Goal: Task Accomplishment & Management: Use online tool/utility

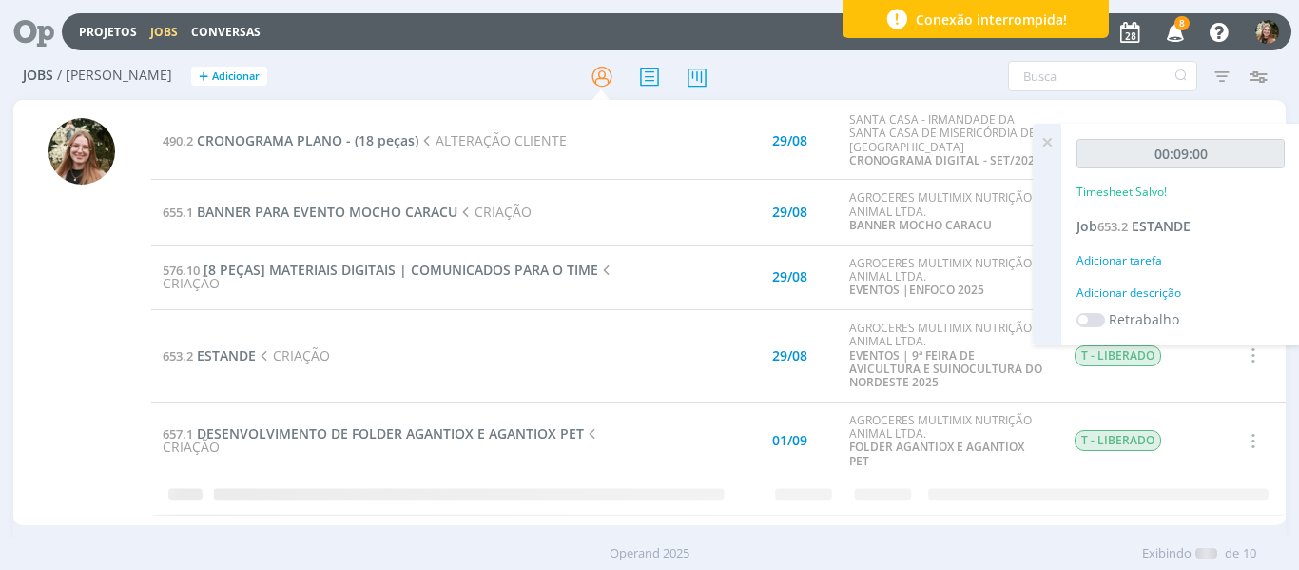
scroll to position [333, 0]
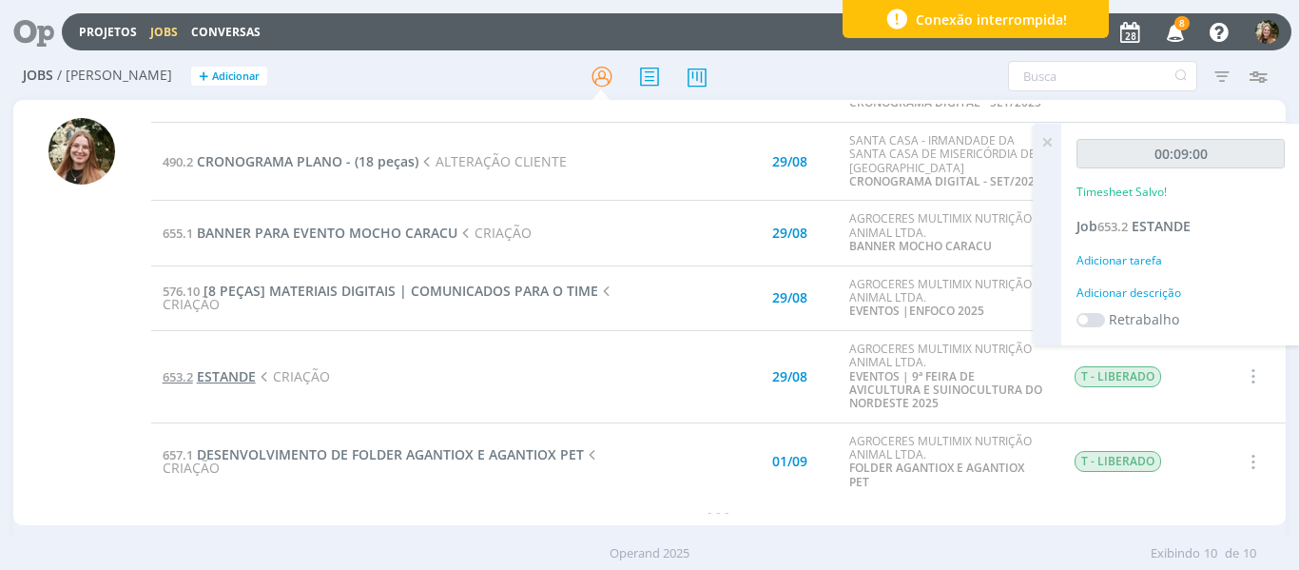
click at [248, 376] on span "ESTANDE" at bounding box center [226, 376] width 59 height 18
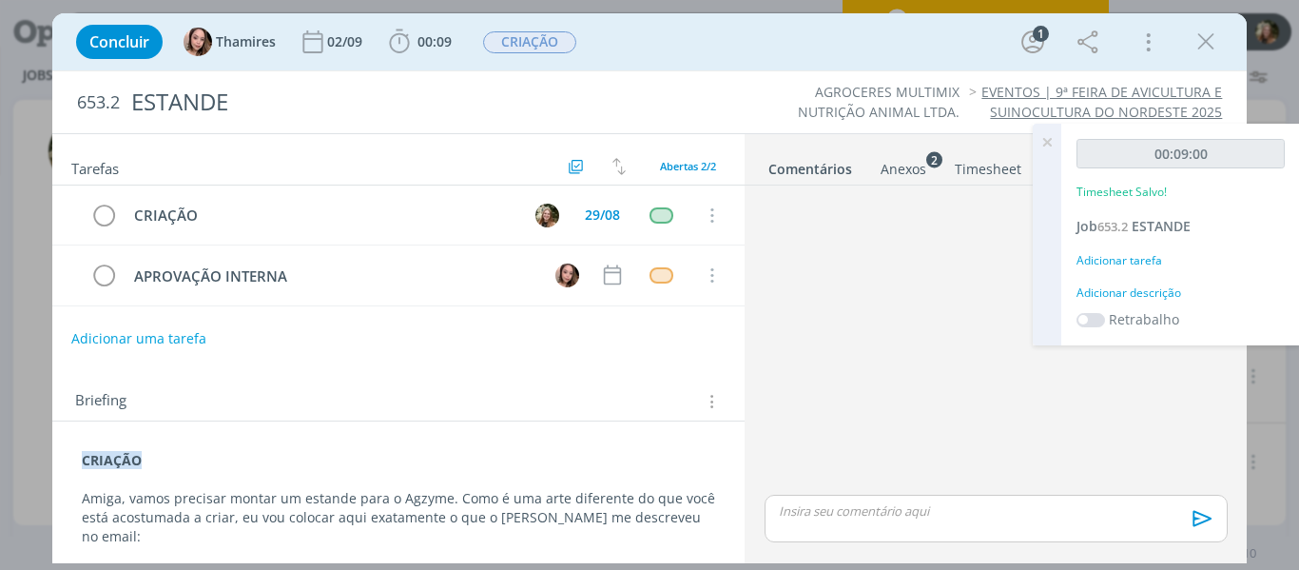
click at [1045, 138] on icon at bounding box center [1047, 142] width 34 height 37
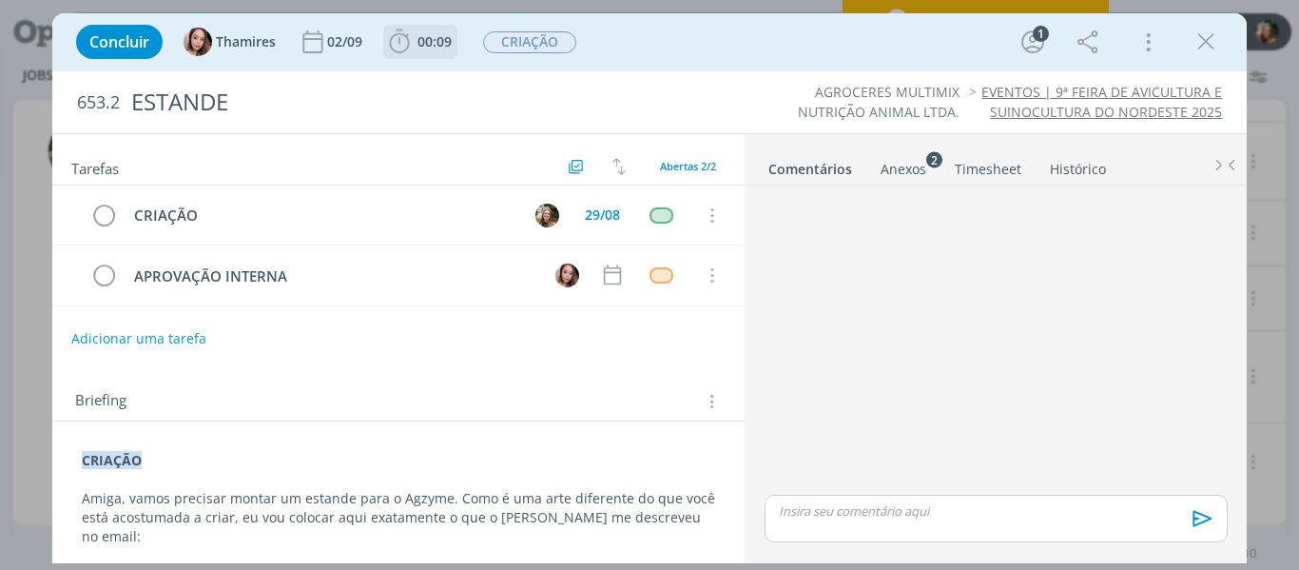
click at [441, 51] on span "00:09" at bounding box center [420, 42] width 70 height 29
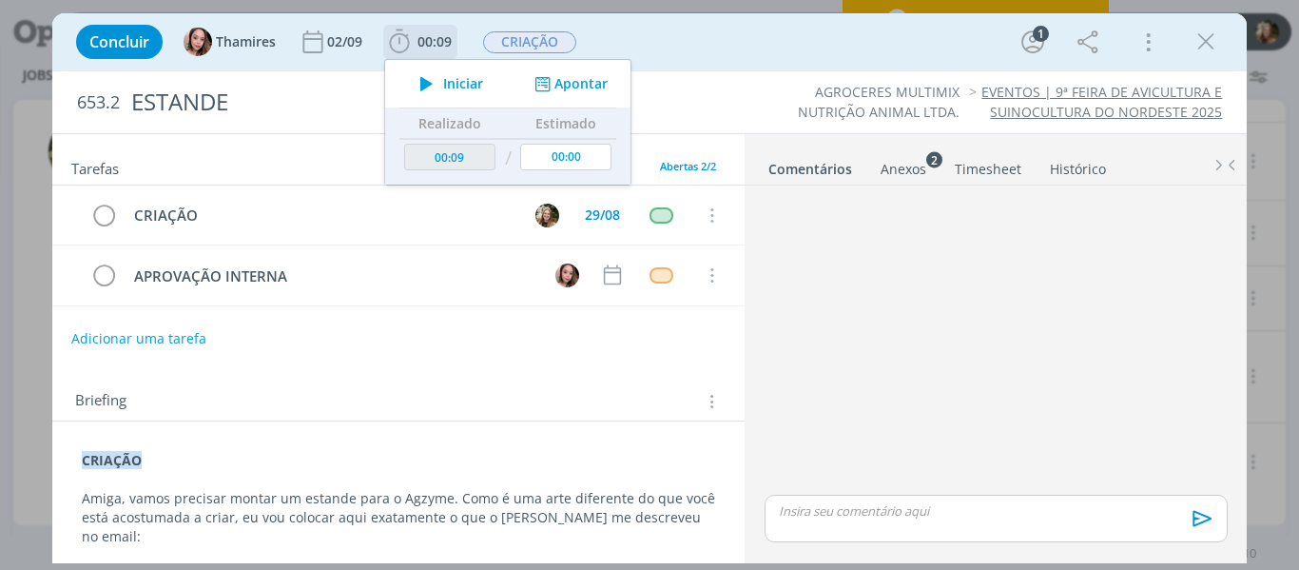
click at [423, 83] on icon "dialog" at bounding box center [426, 83] width 33 height 25
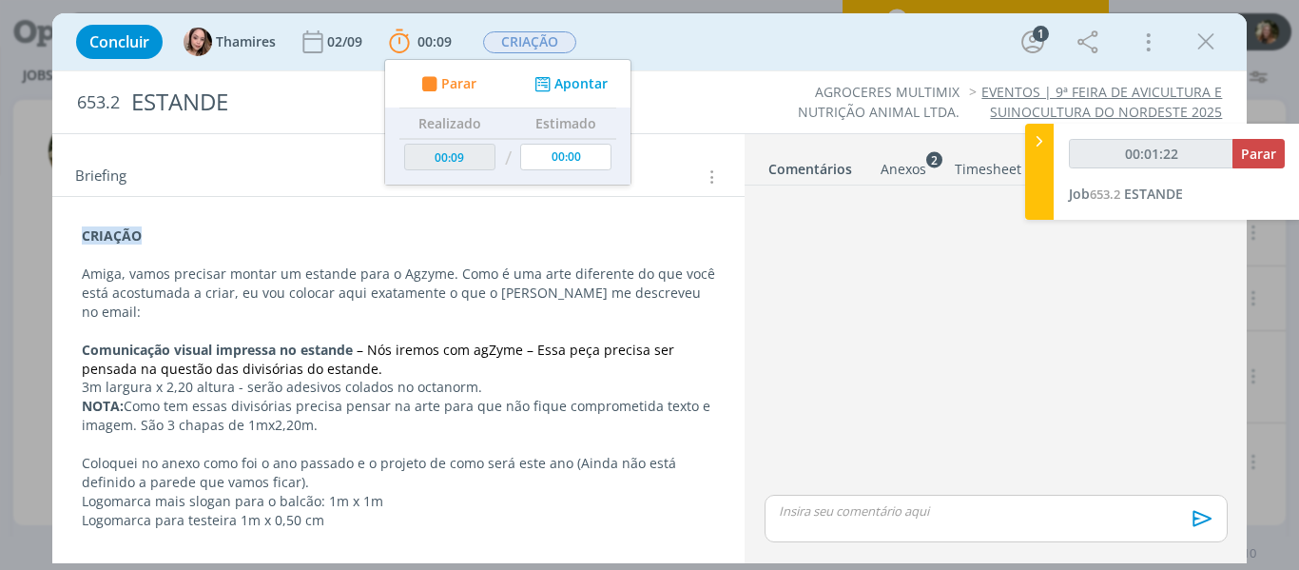
scroll to position [270, 0]
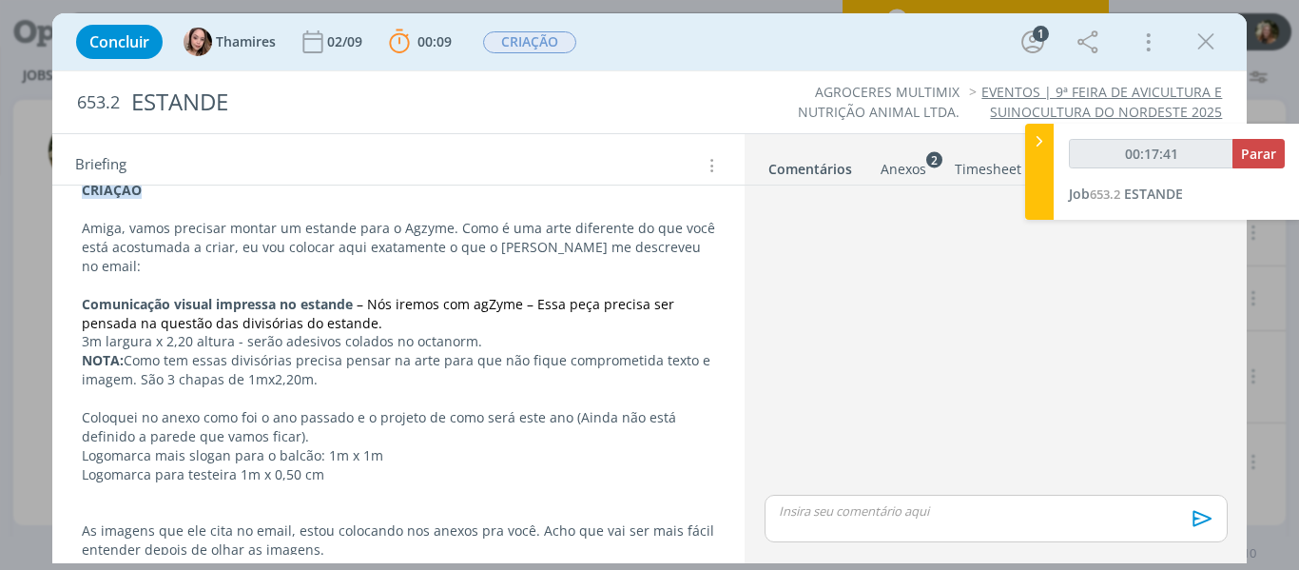
click at [913, 170] on div "Anexos 2" at bounding box center [904, 169] width 46 height 19
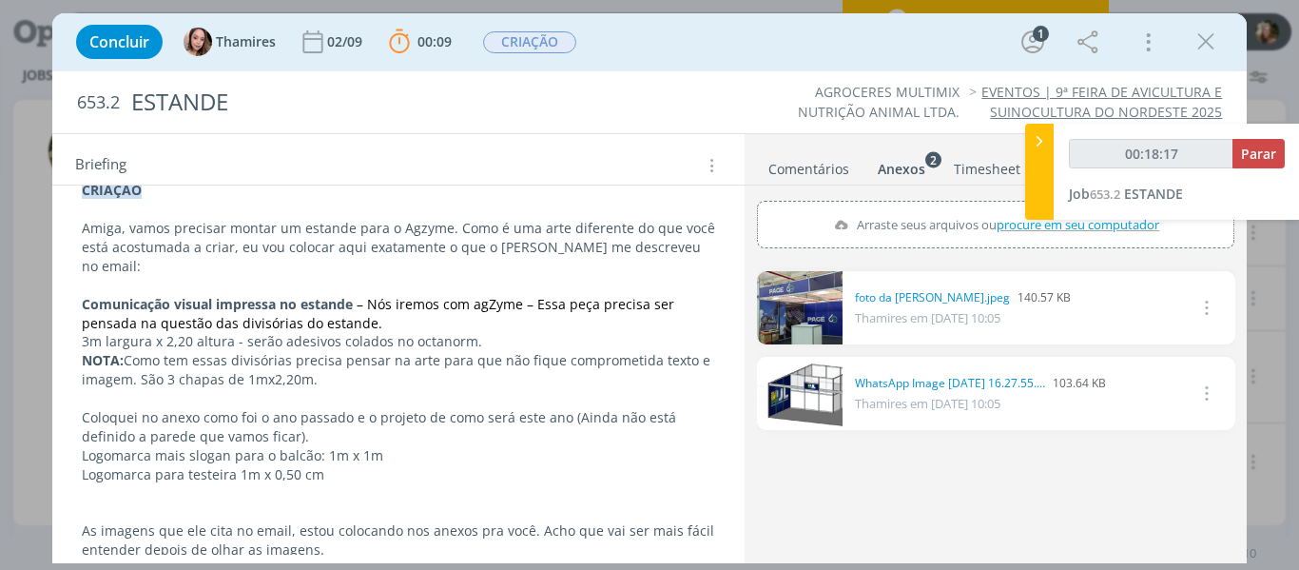
click at [806, 325] on link "dialog" at bounding box center [800, 307] width 86 height 73
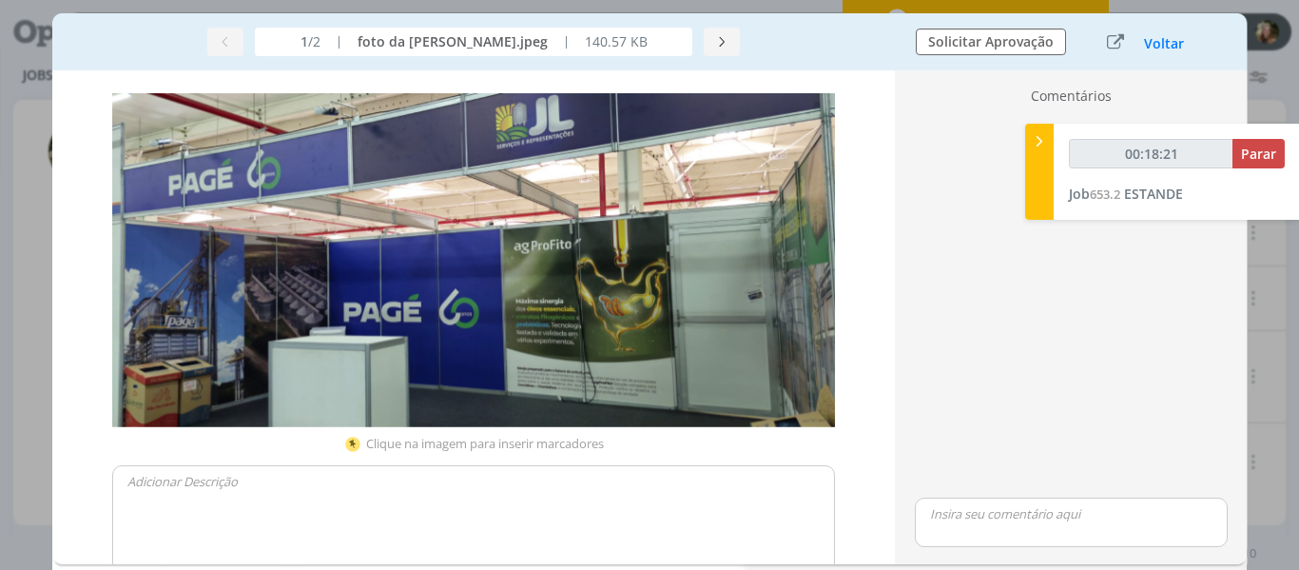
scroll to position [262, 0]
click at [1162, 40] on button "Voltar" at bounding box center [1164, 43] width 42 height 15
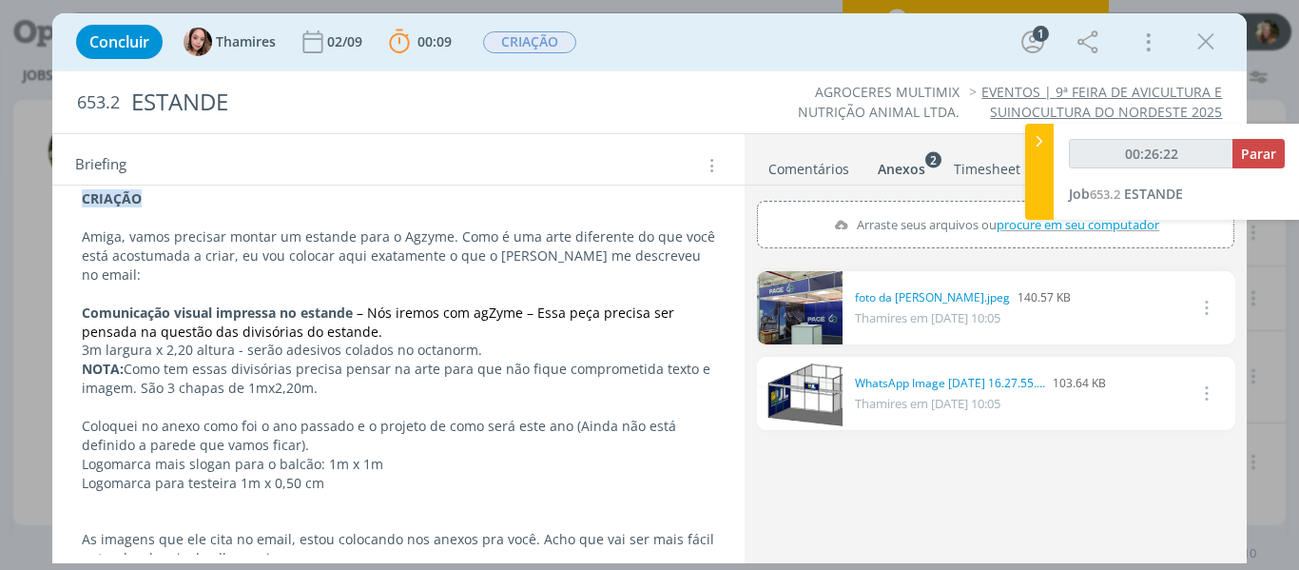
click at [11, 507] on div "Concluir Thamires [DATE] 00:09 Parar Apontar Data * [DATE] Horas * 00:00 Tarefa…" at bounding box center [649, 285] width 1299 height 570
type input "00:43:06"
drag, startPoint x: 1245, startPoint y: 152, endPoint x: 1050, endPoint y: 150, distance: 195.0
click at [1245, 152] on span "Parar" at bounding box center [1258, 154] width 35 height 18
click at [1040, 140] on icon at bounding box center [1039, 141] width 19 height 20
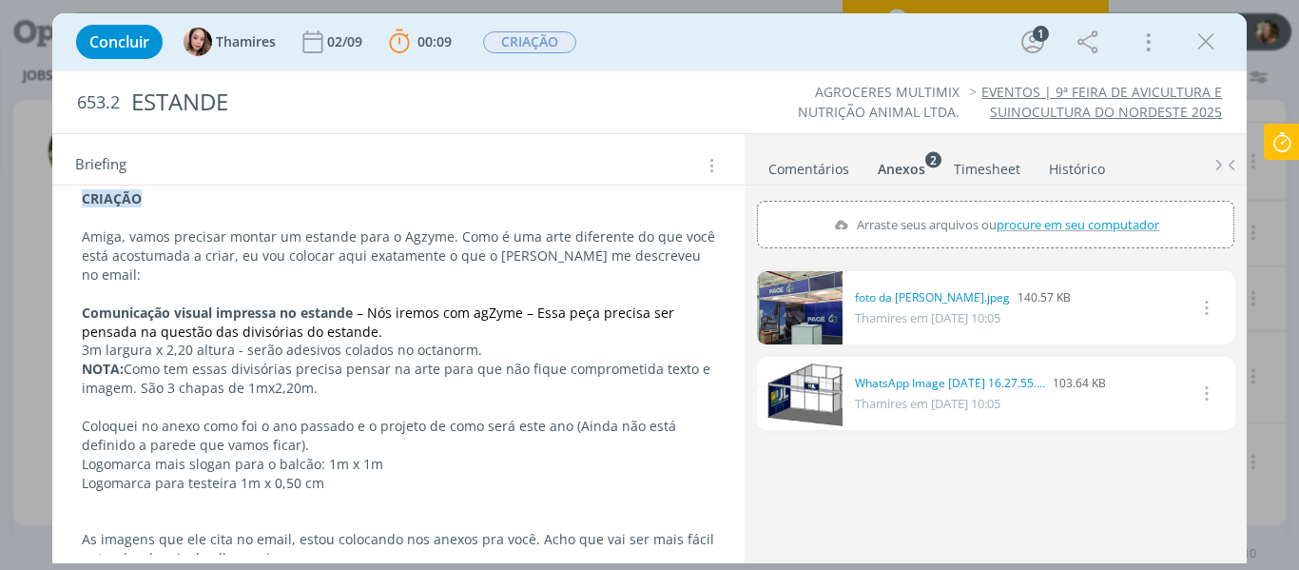
scroll to position [0, 0]
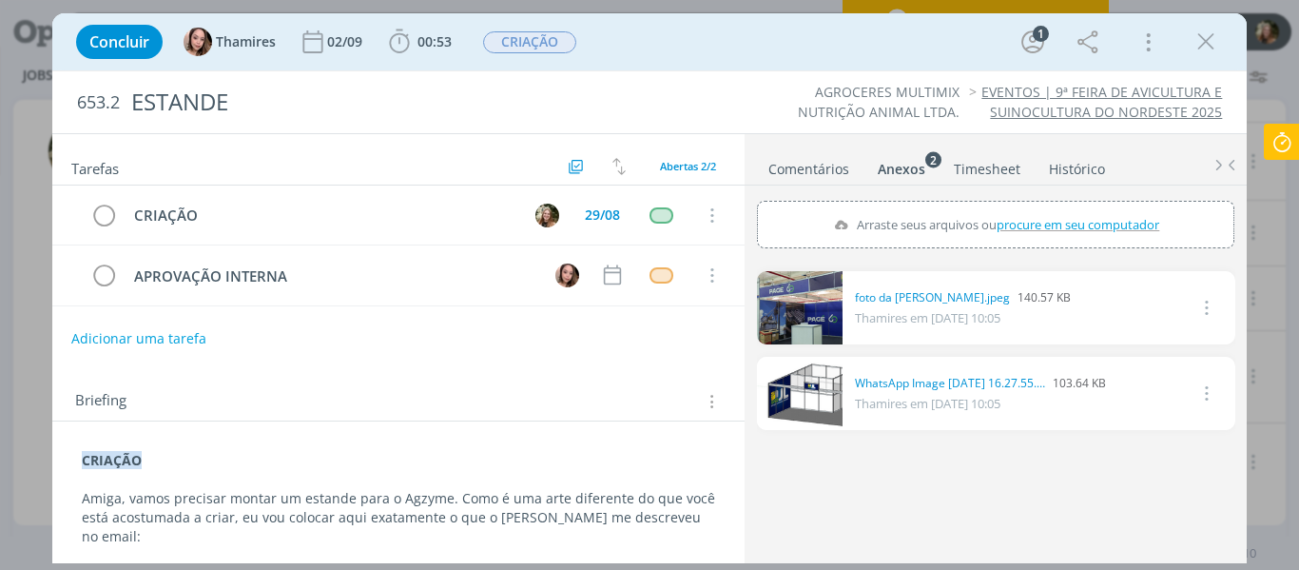
click at [813, 160] on link "Comentários" at bounding box center [809, 165] width 83 height 28
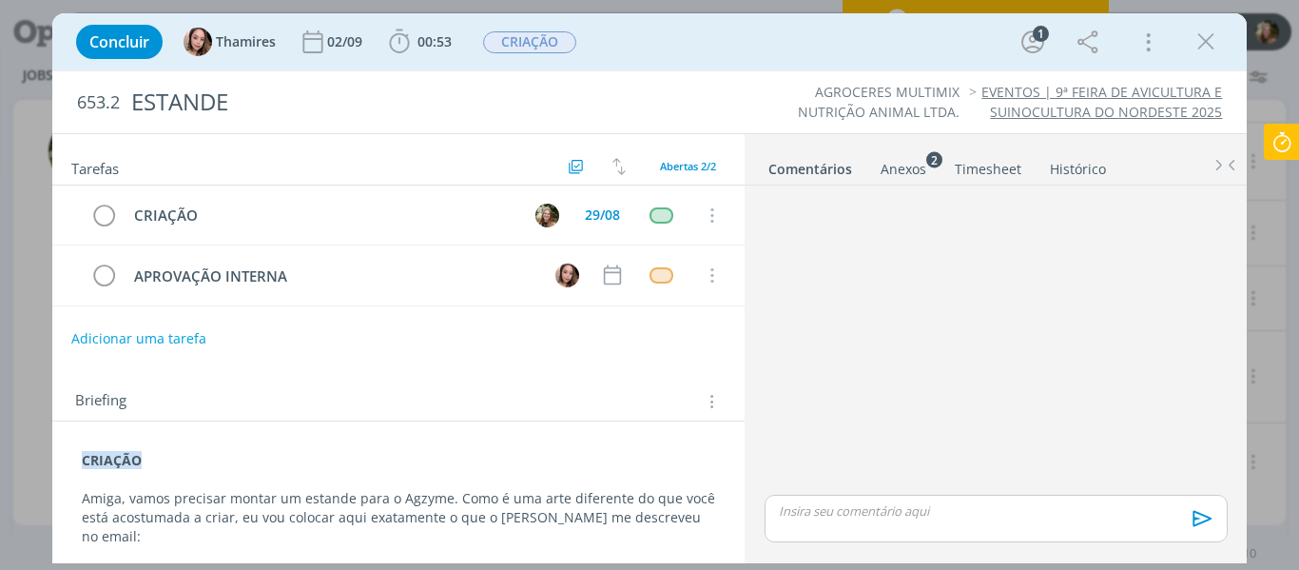
click at [856, 507] on p "dialog" at bounding box center [996, 510] width 432 height 17
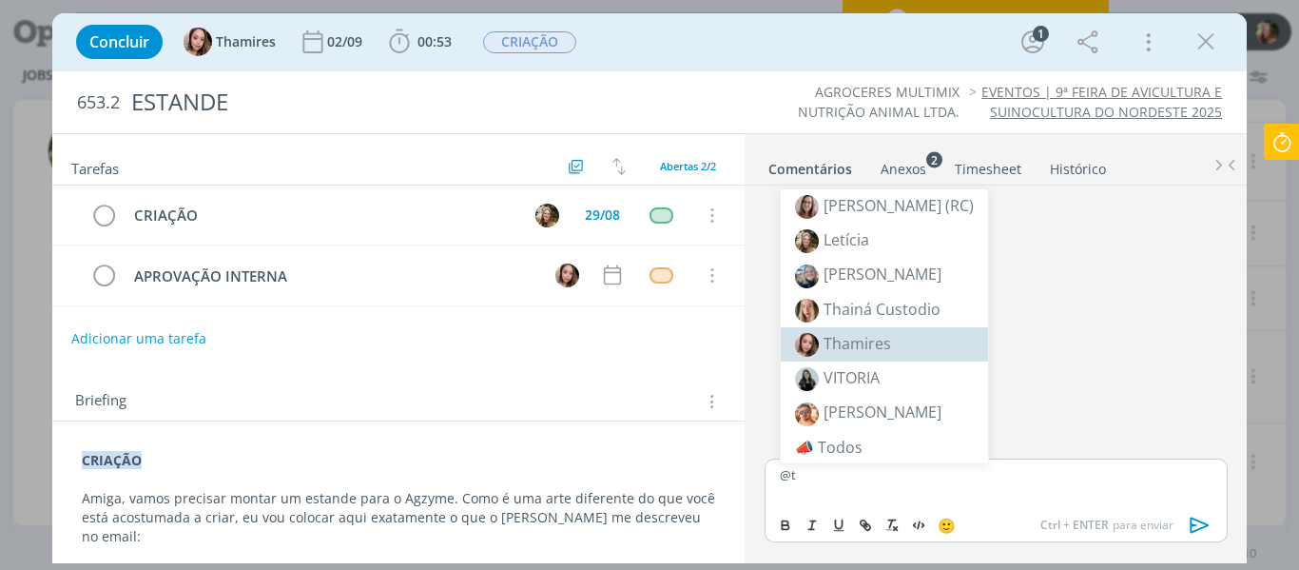
click at [855, 334] on span "Thamires" at bounding box center [858, 343] width 68 height 21
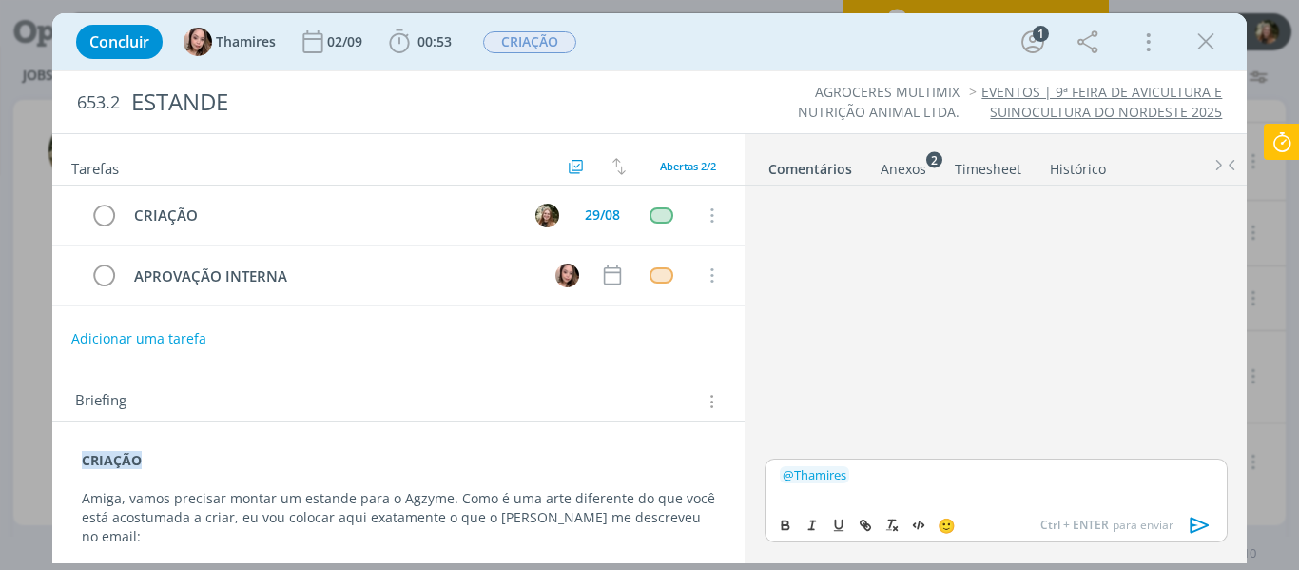
click at [1200, 516] on icon "dialog" at bounding box center [1200, 525] width 29 height 29
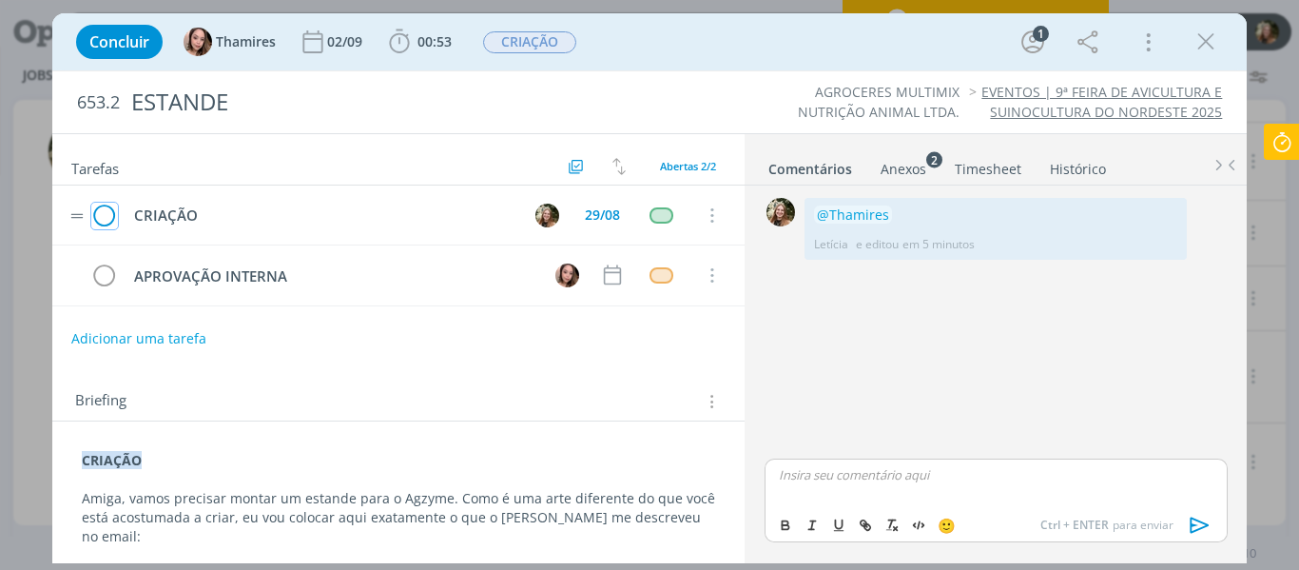
click at [107, 222] on icon "dialog" at bounding box center [104, 216] width 27 height 29
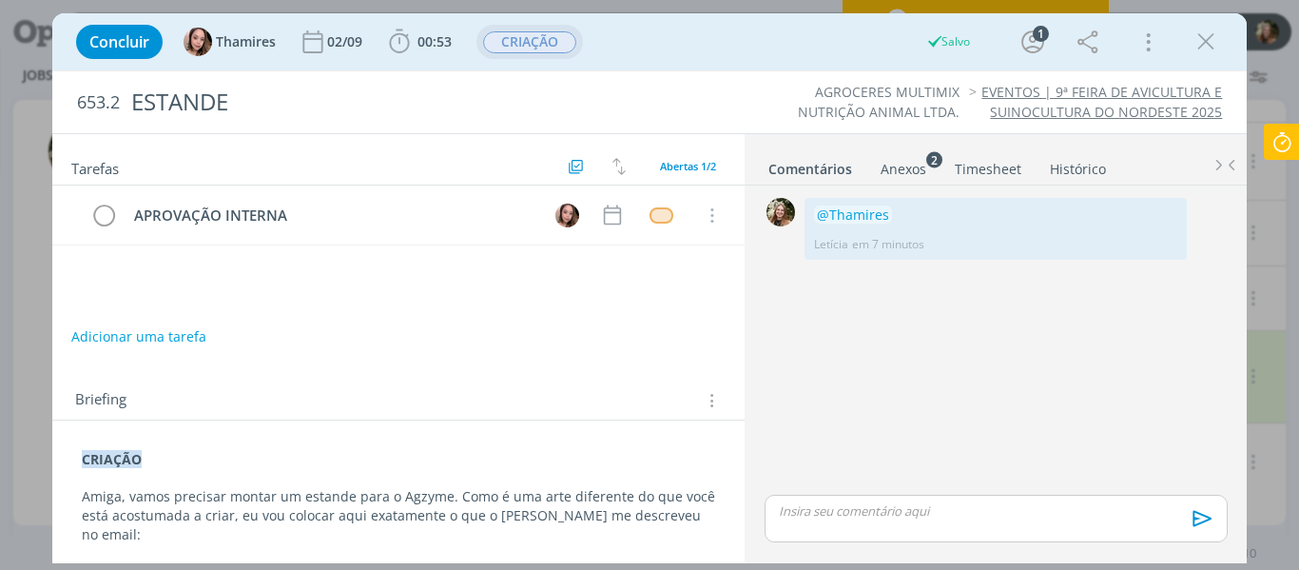
click at [537, 51] on span "CRIAÇÃO" at bounding box center [529, 42] width 93 height 22
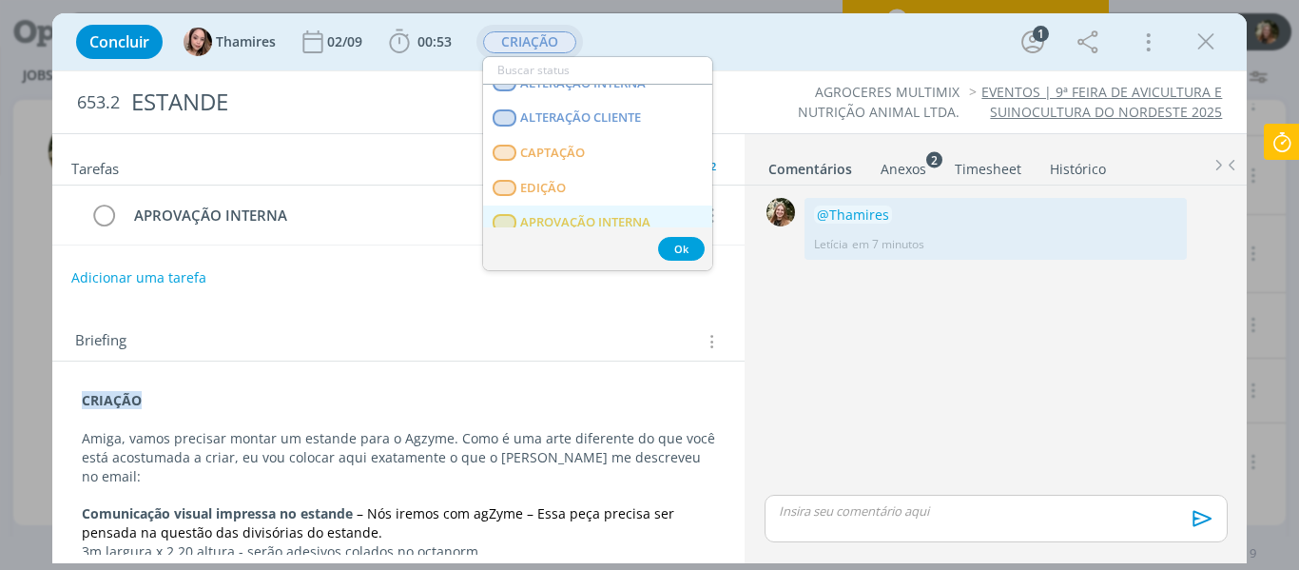
scroll to position [190, 0]
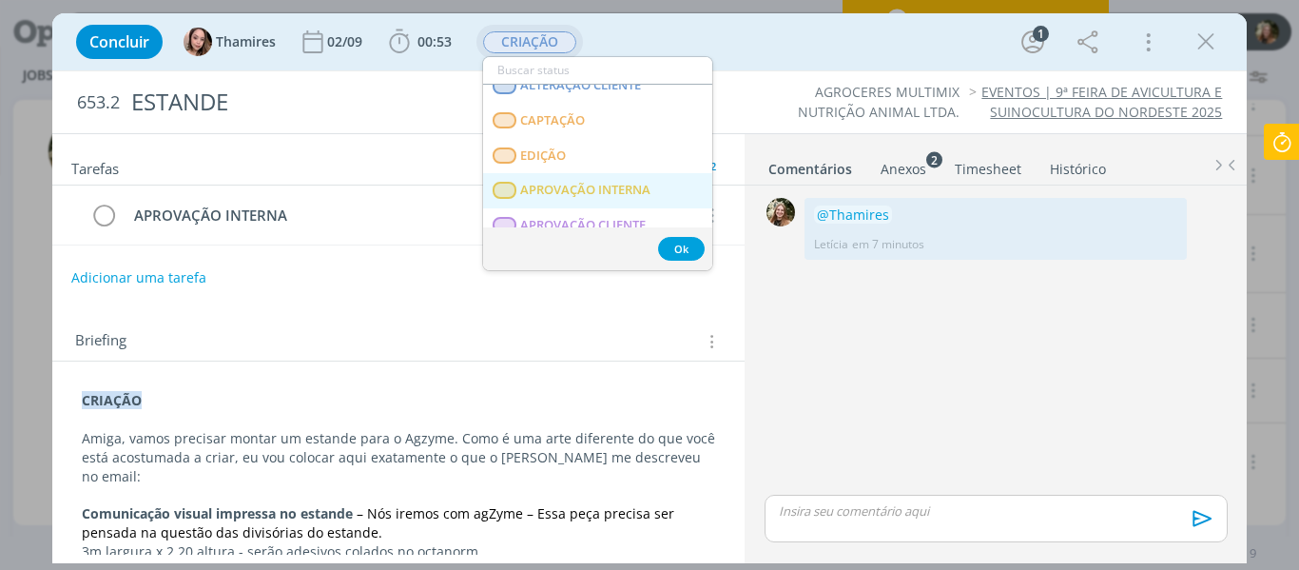
click at [593, 178] on INTERNA "APROVAÇÃO INTERNA" at bounding box center [597, 190] width 229 height 35
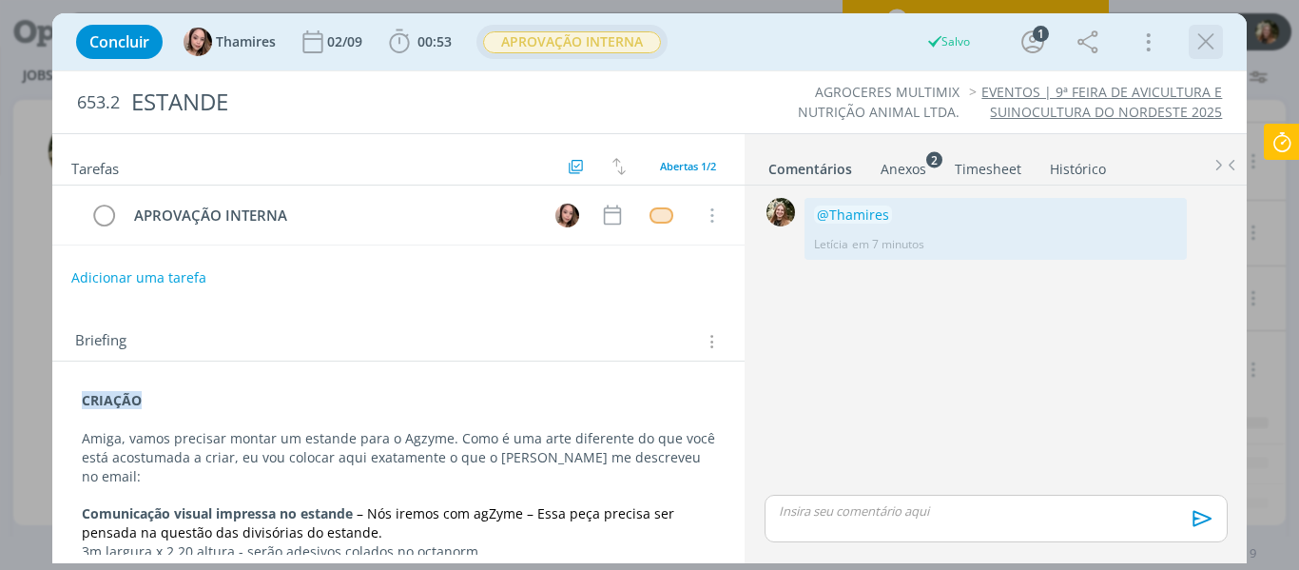
click at [1210, 44] on icon "dialog" at bounding box center [1206, 42] width 29 height 29
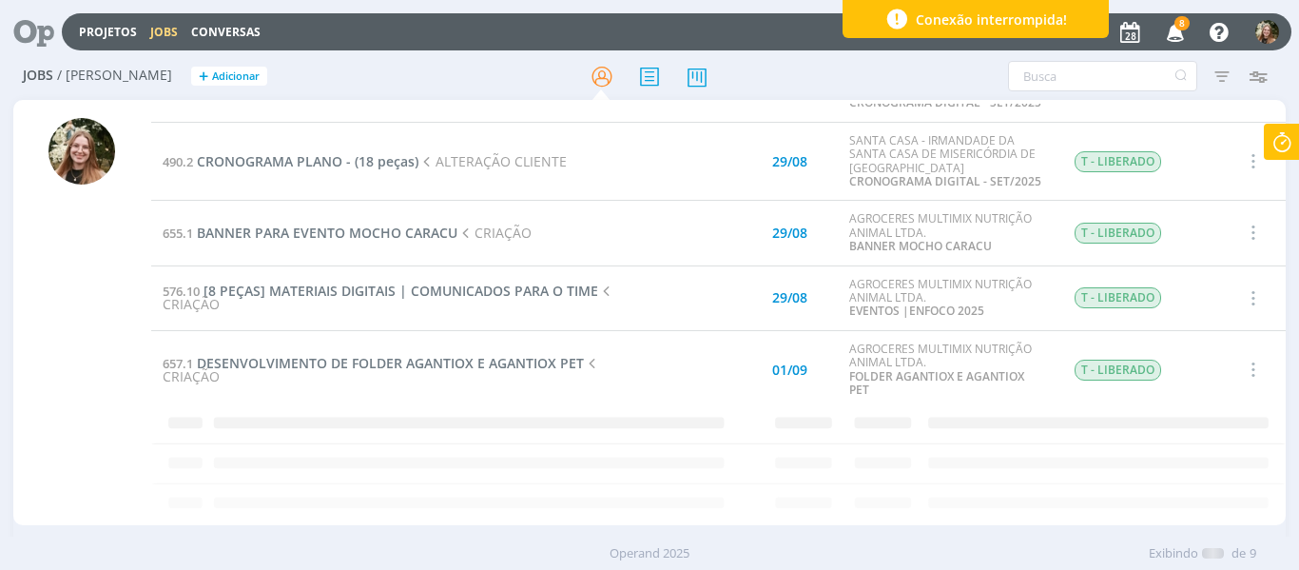
scroll to position [241, 0]
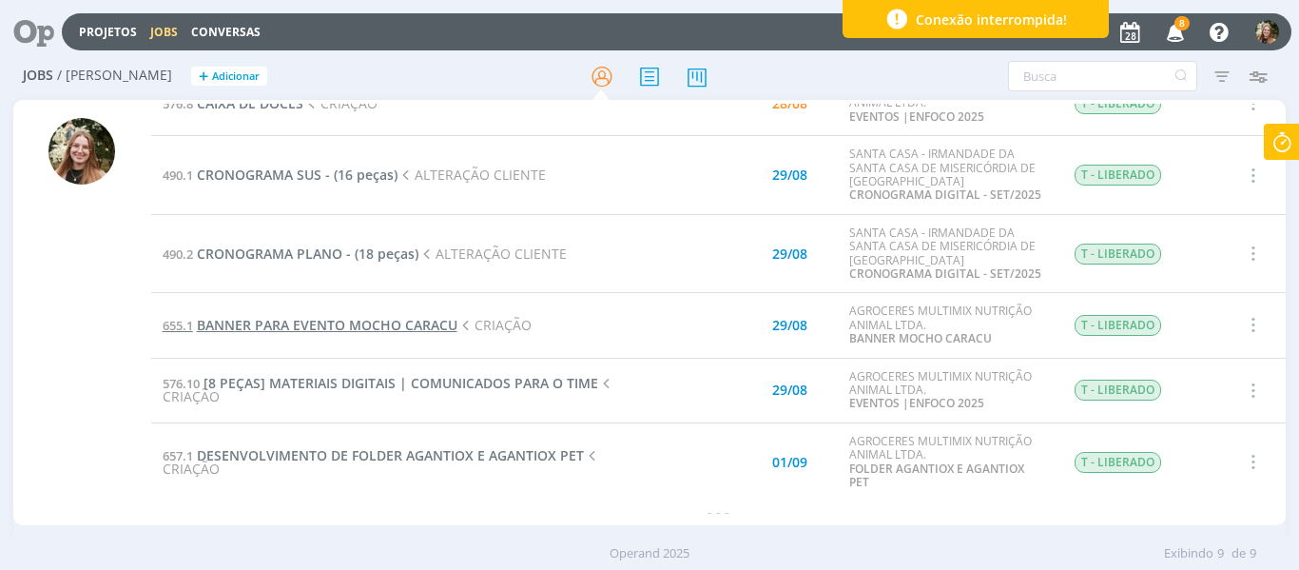
click at [389, 327] on span "BANNER PARA EVENTO MOCHO CARACU" at bounding box center [327, 325] width 261 height 18
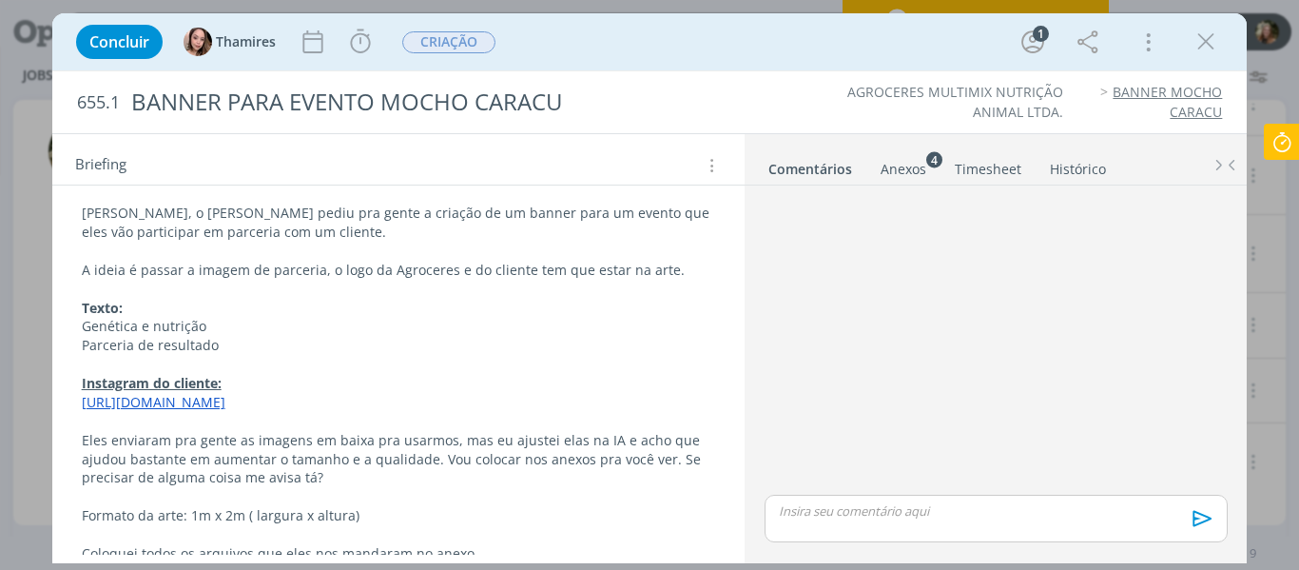
scroll to position [308, 0]
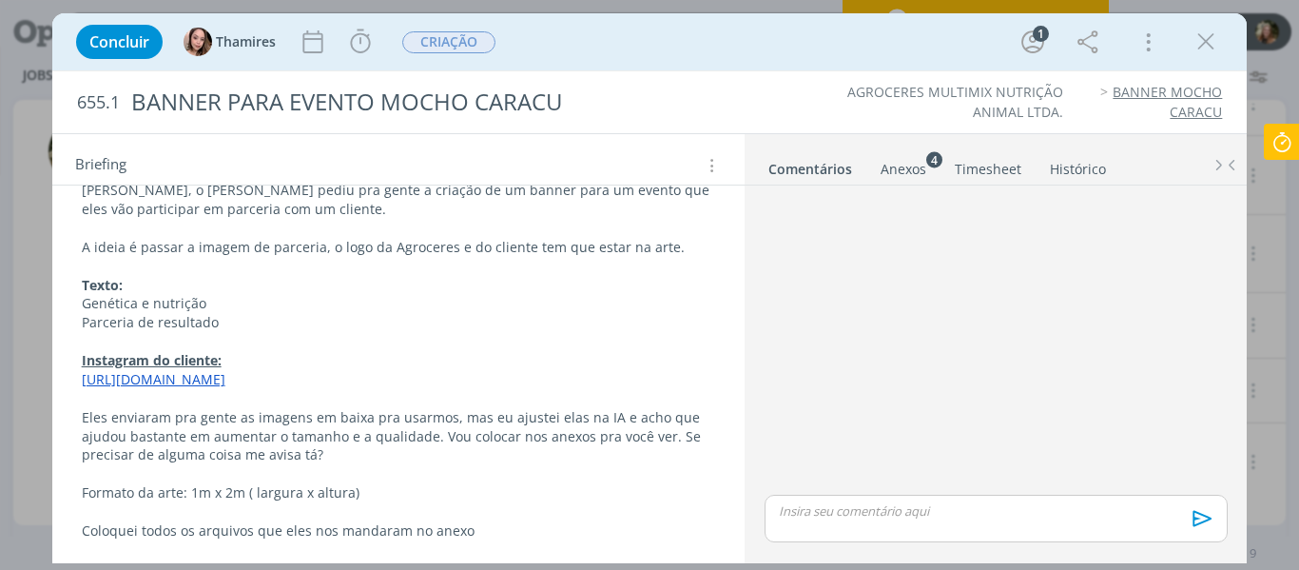
click at [225, 387] on link "[URL][DOMAIN_NAME]" at bounding box center [154, 379] width 144 height 18
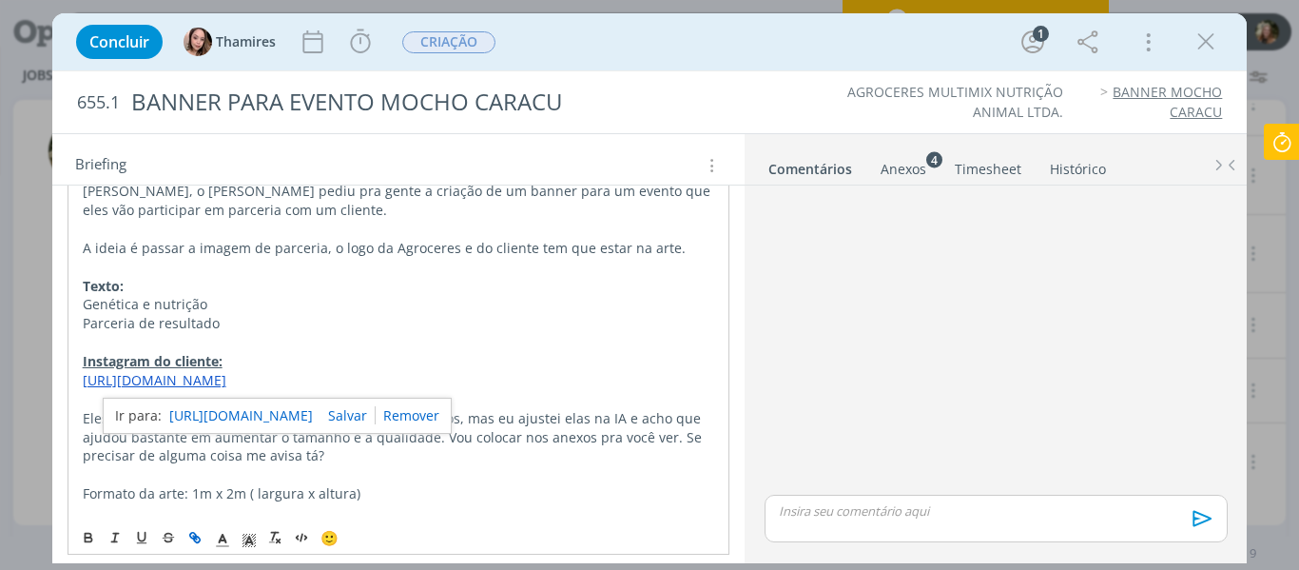
click at [297, 417] on link "[URL][DOMAIN_NAME]" at bounding box center [241, 415] width 144 height 25
click at [906, 168] on div "Anexos 4" at bounding box center [904, 169] width 46 height 19
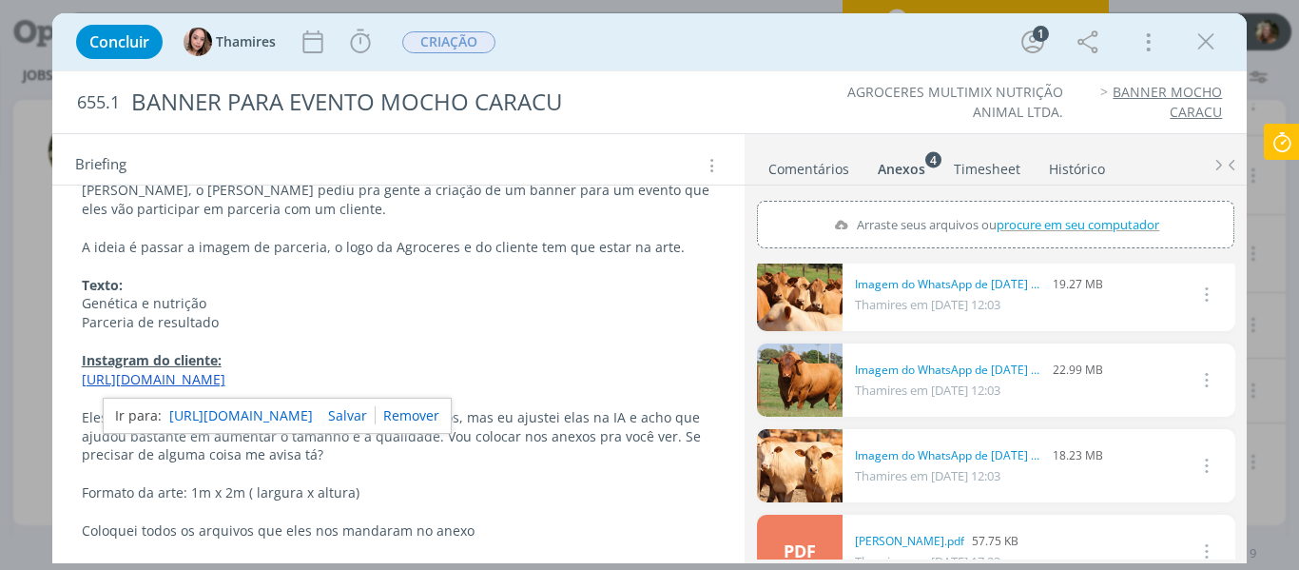
scroll to position [50, 0]
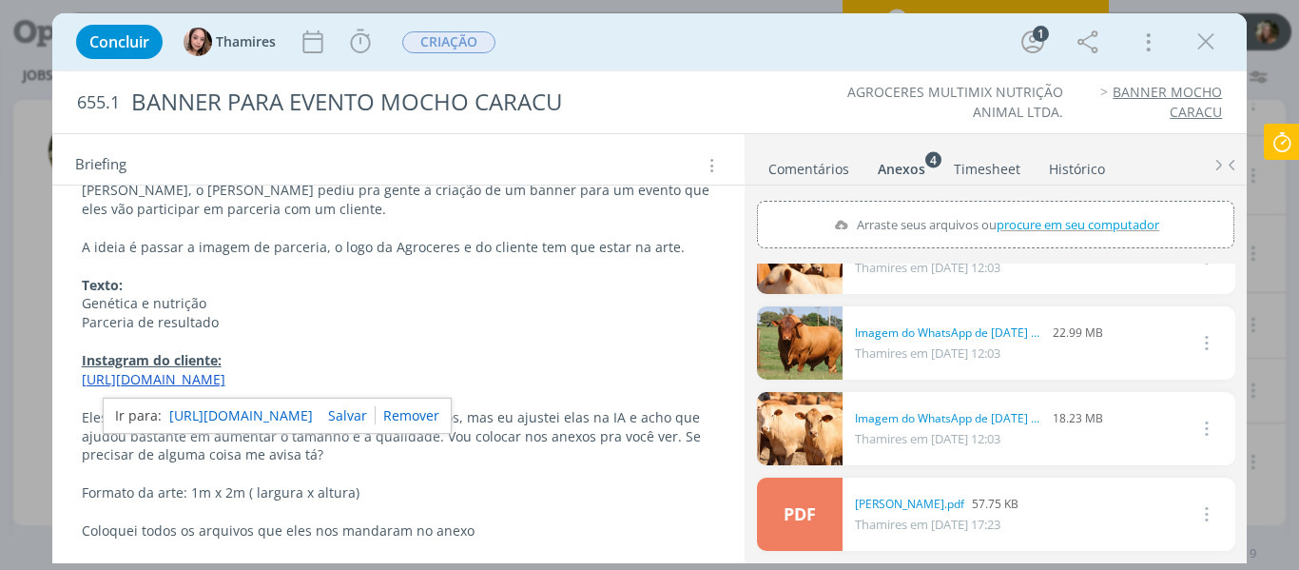
click at [801, 341] on link "dialog" at bounding box center [800, 342] width 86 height 73
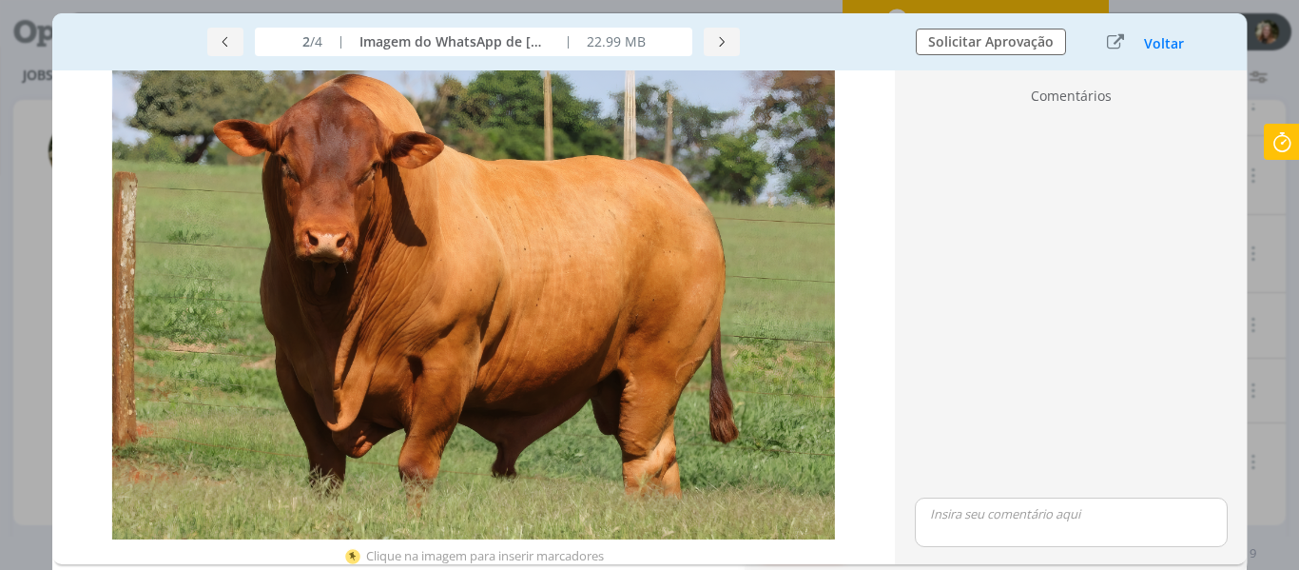
scroll to position [0, 0]
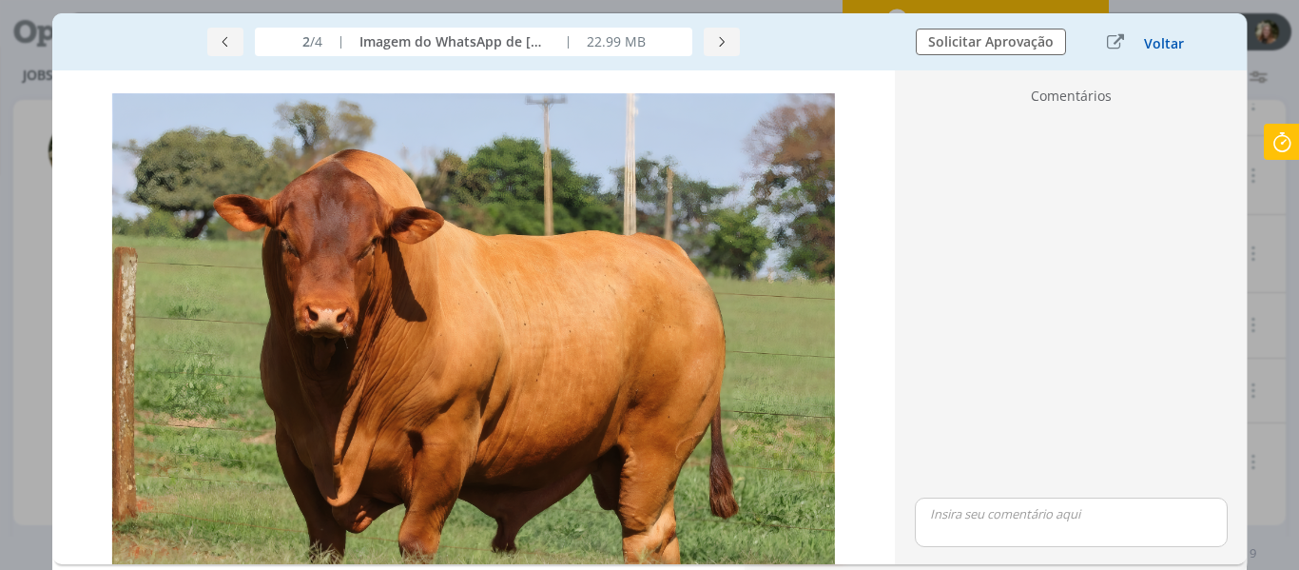
click at [1154, 49] on button "Voltar" at bounding box center [1164, 43] width 42 height 15
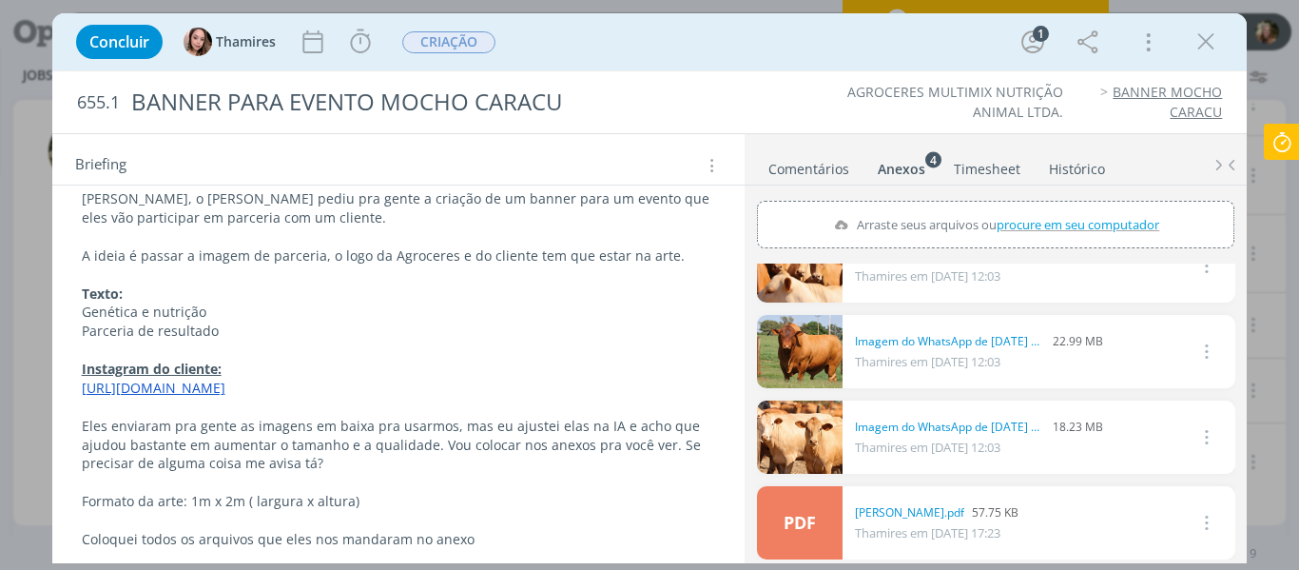
scroll to position [50, 0]
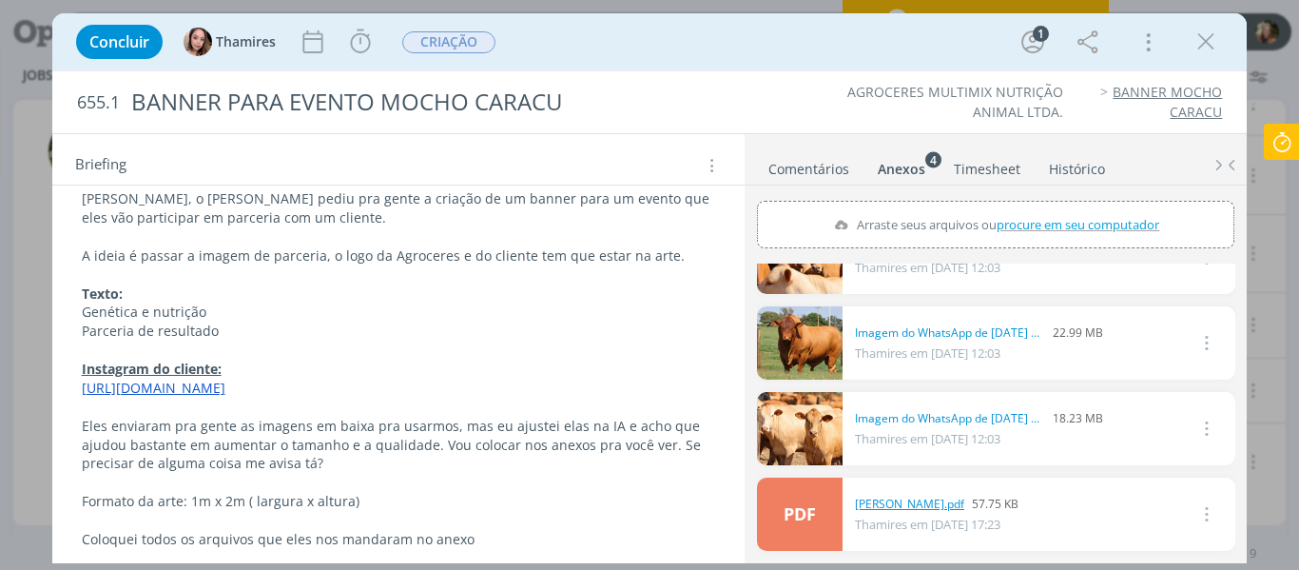
click at [878, 501] on link "[PERSON_NAME].pdf" at bounding box center [909, 504] width 109 height 17
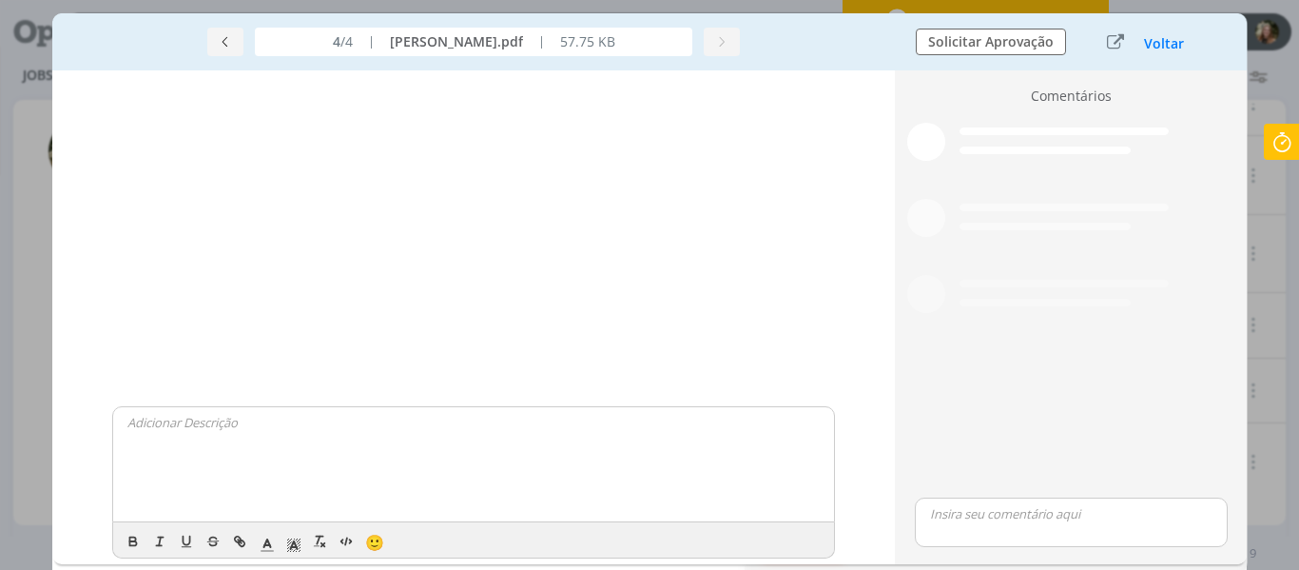
scroll to position [42, 0]
click at [1287, 144] on icon at bounding box center [1282, 142] width 34 height 37
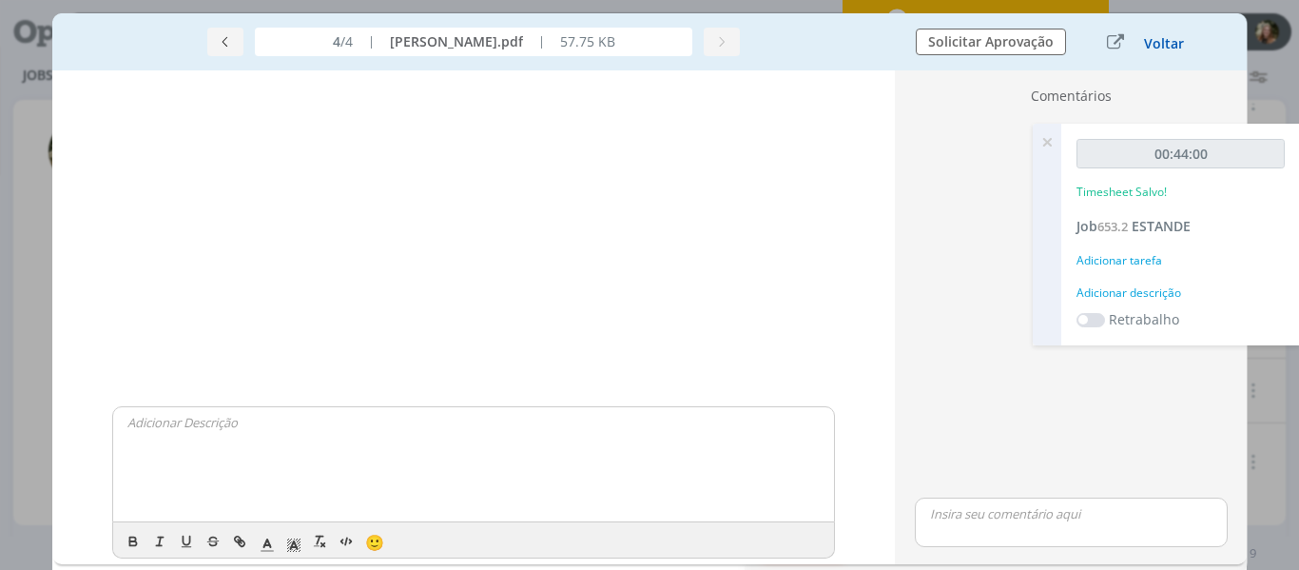
click at [1171, 41] on button "Voltar" at bounding box center [1164, 43] width 42 height 15
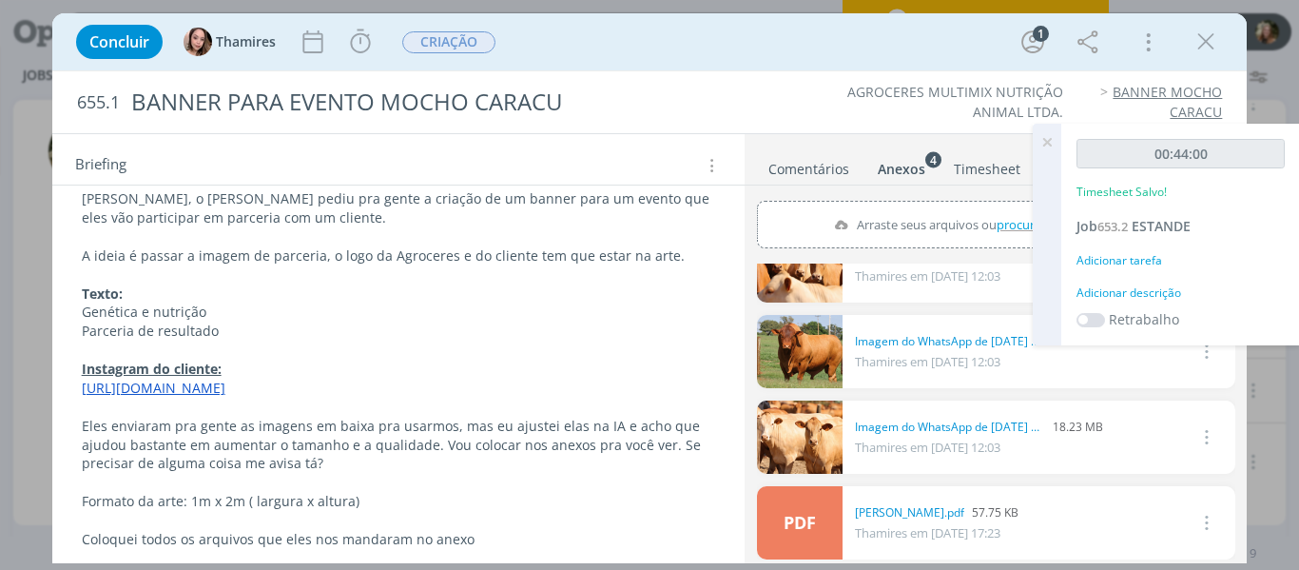
click at [1047, 148] on icon at bounding box center [1047, 142] width 34 height 37
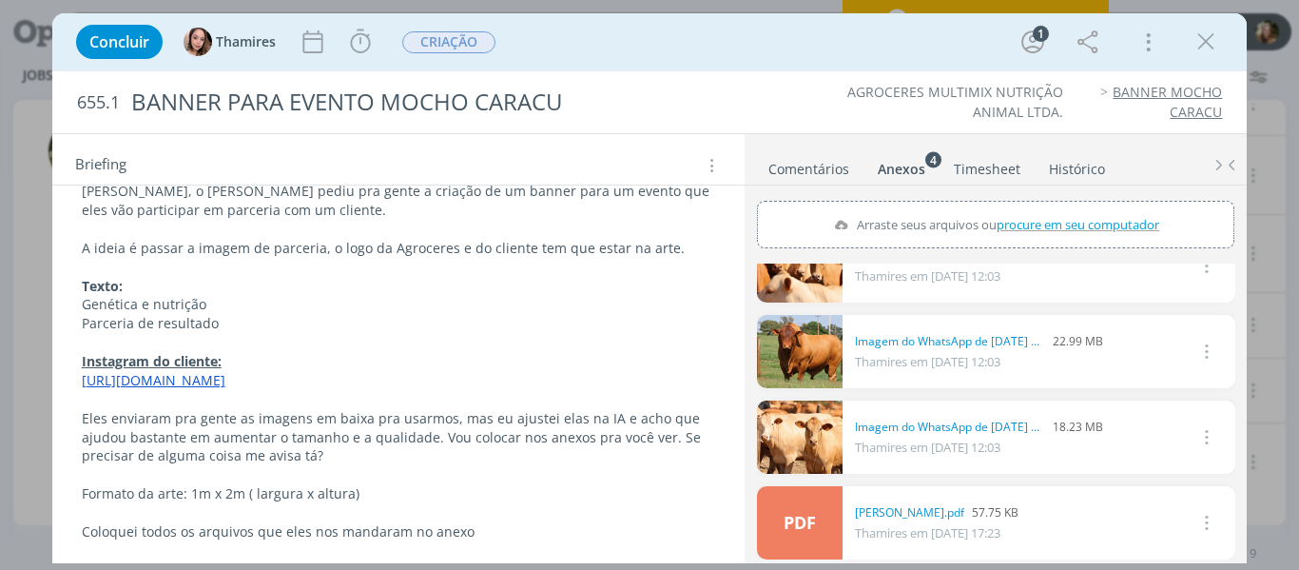
scroll to position [308, 0]
click at [372, 41] on icon "dialog" at bounding box center [360, 42] width 29 height 29
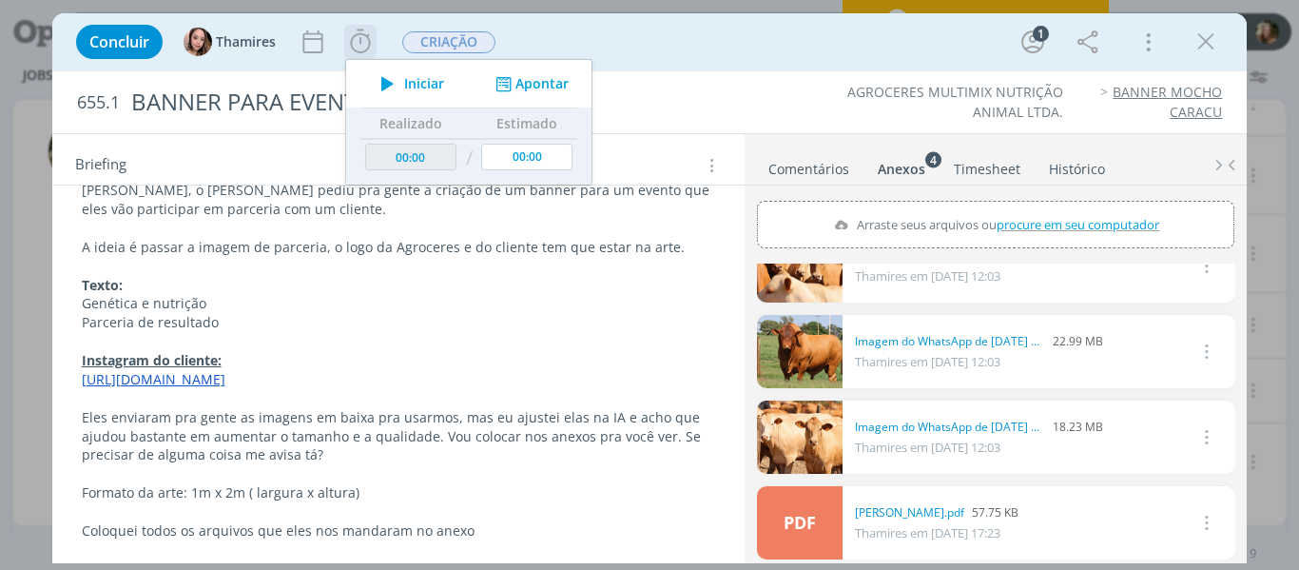
click at [404, 84] on span "Iniciar" at bounding box center [424, 83] width 40 height 13
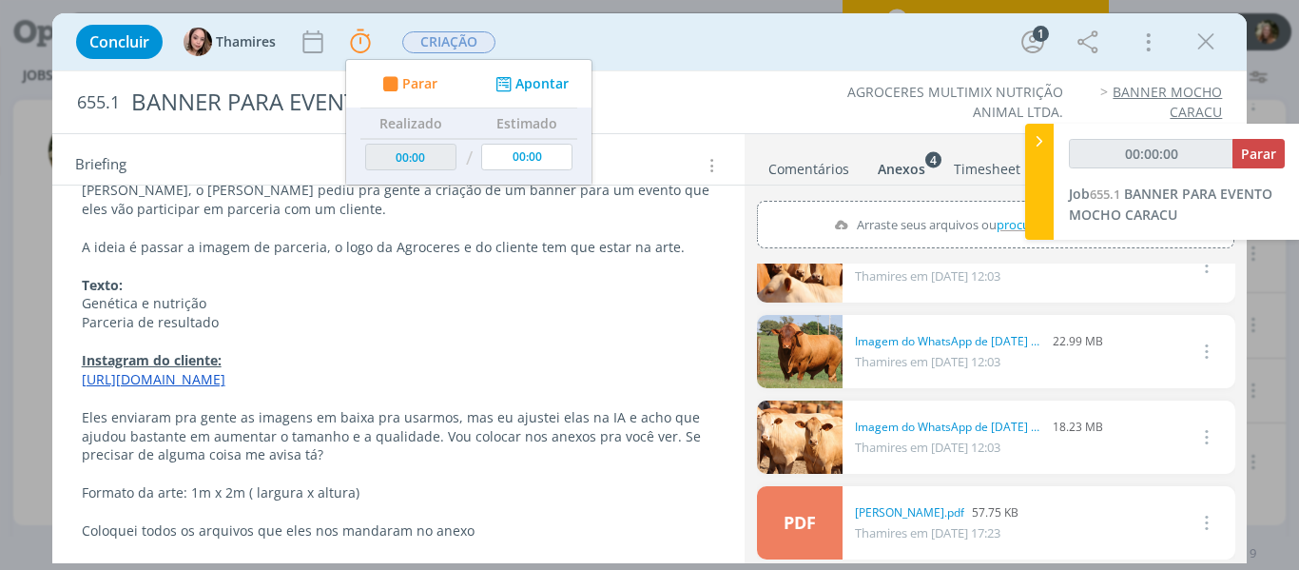
scroll to position [50, 0]
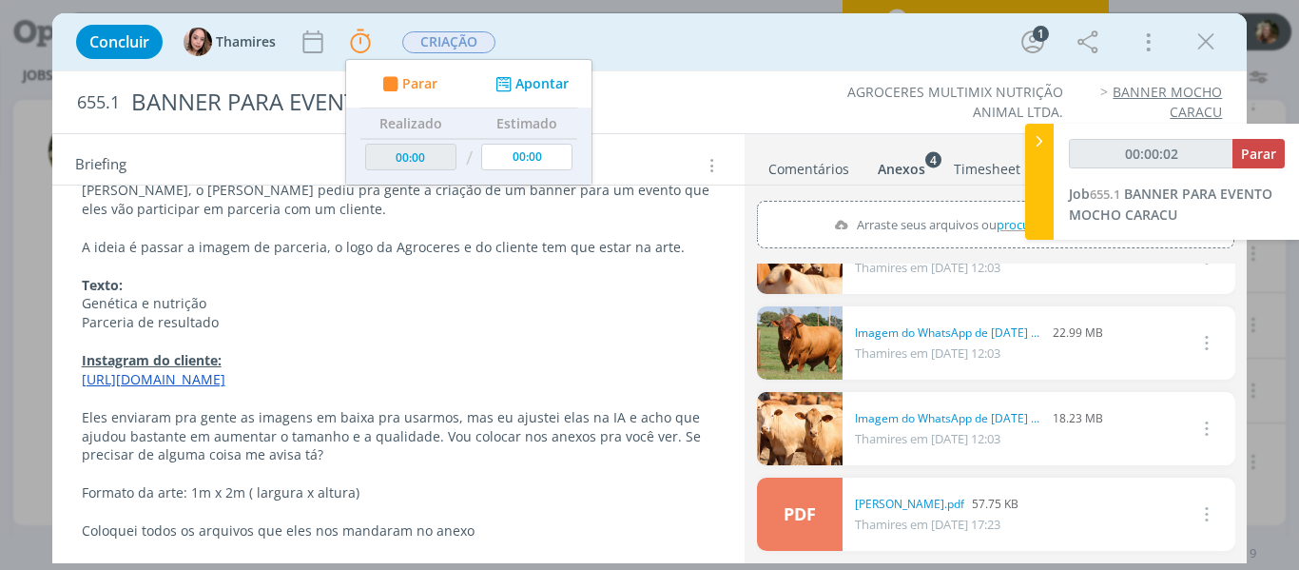
click at [796, 342] on link "dialog" at bounding box center [800, 342] width 86 height 73
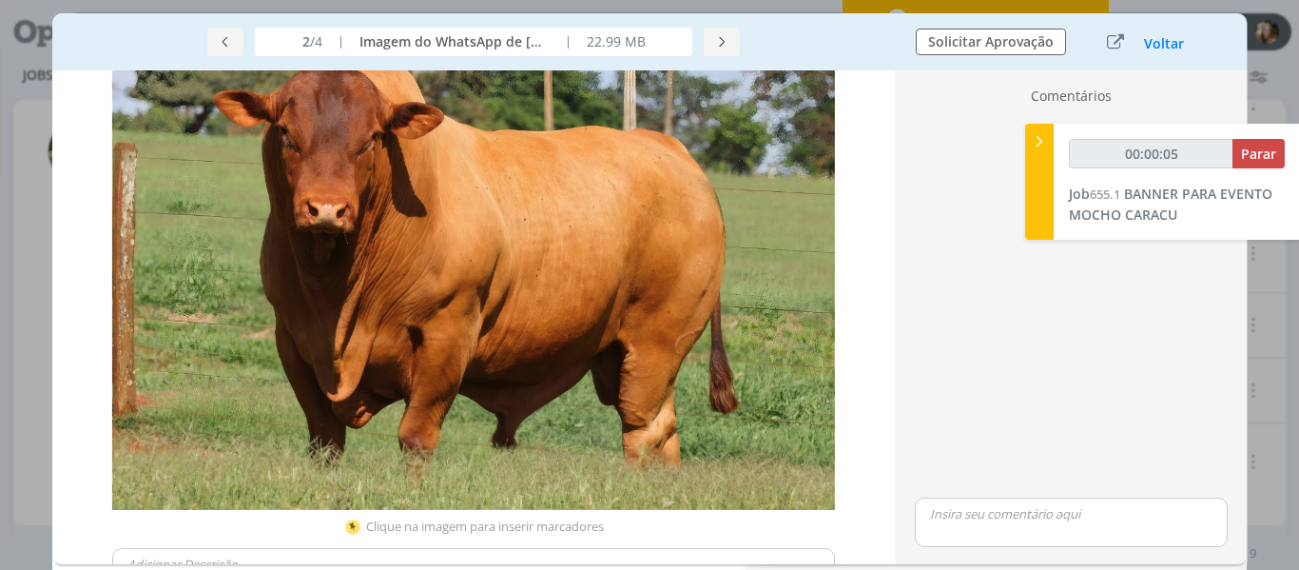
scroll to position [0, 0]
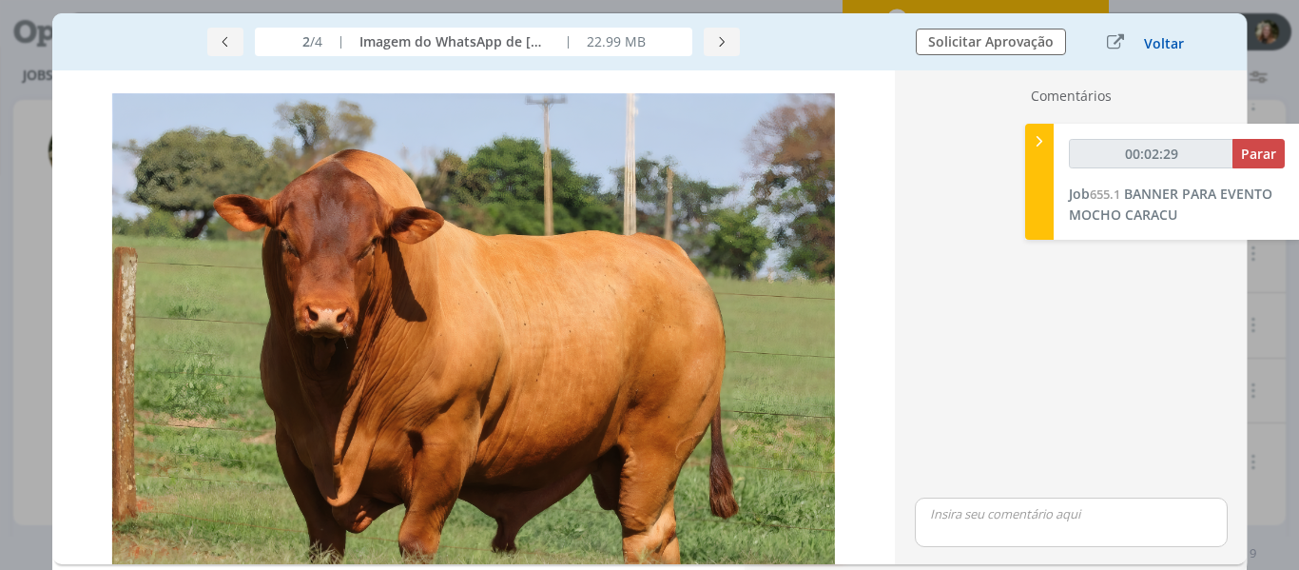
drag, startPoint x: 1159, startPoint y: 40, endPoint x: 21, endPoint y: 311, distance: 1170.3
click at [1159, 40] on button "Voltar" at bounding box center [1164, 43] width 42 height 15
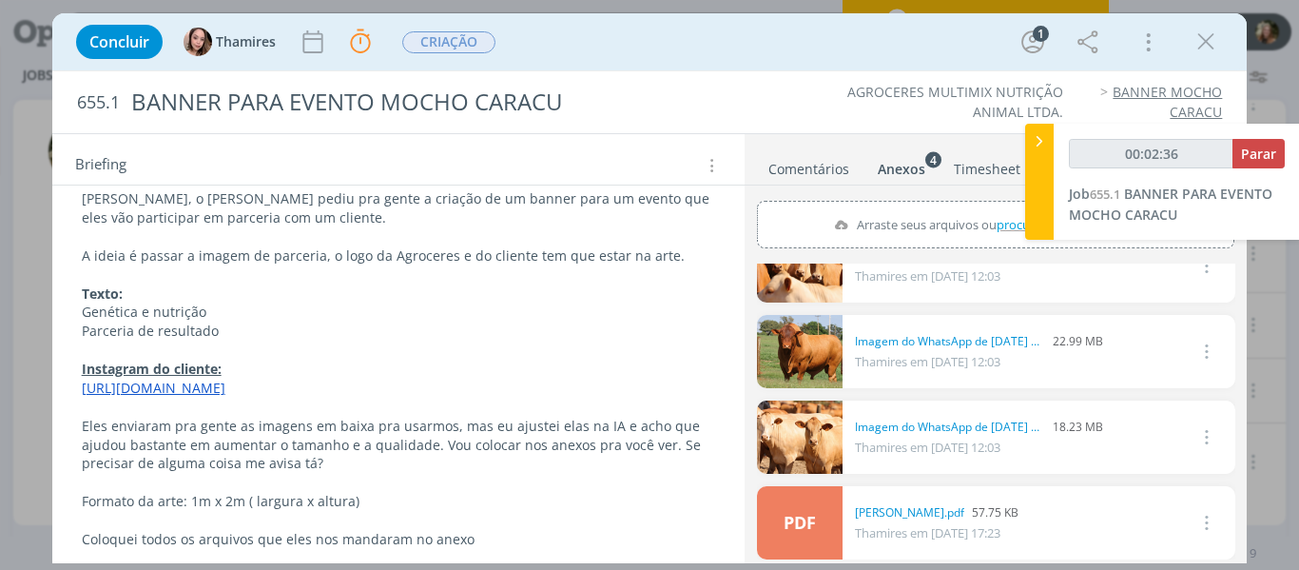
scroll to position [204, 0]
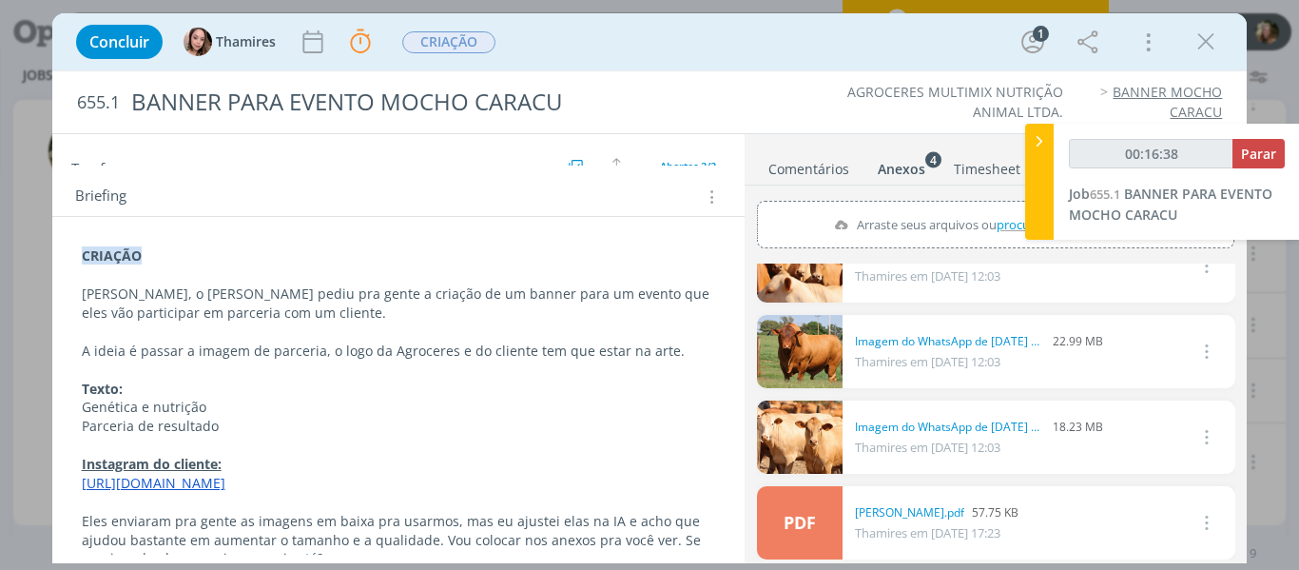
type input "00:16:39"
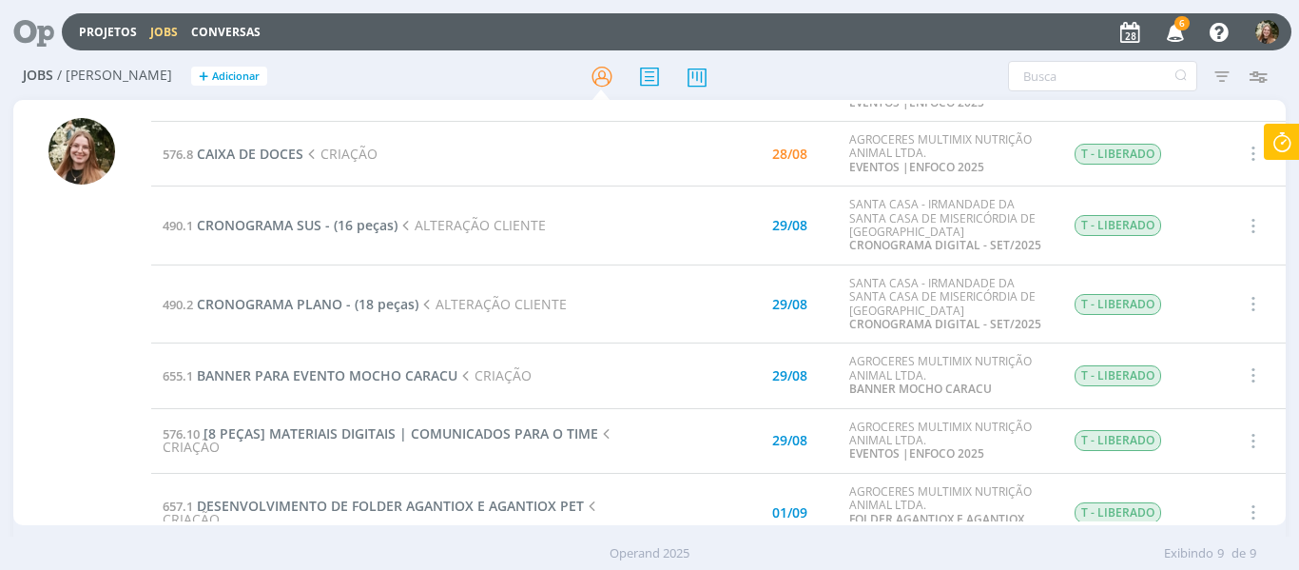
scroll to position [241, 0]
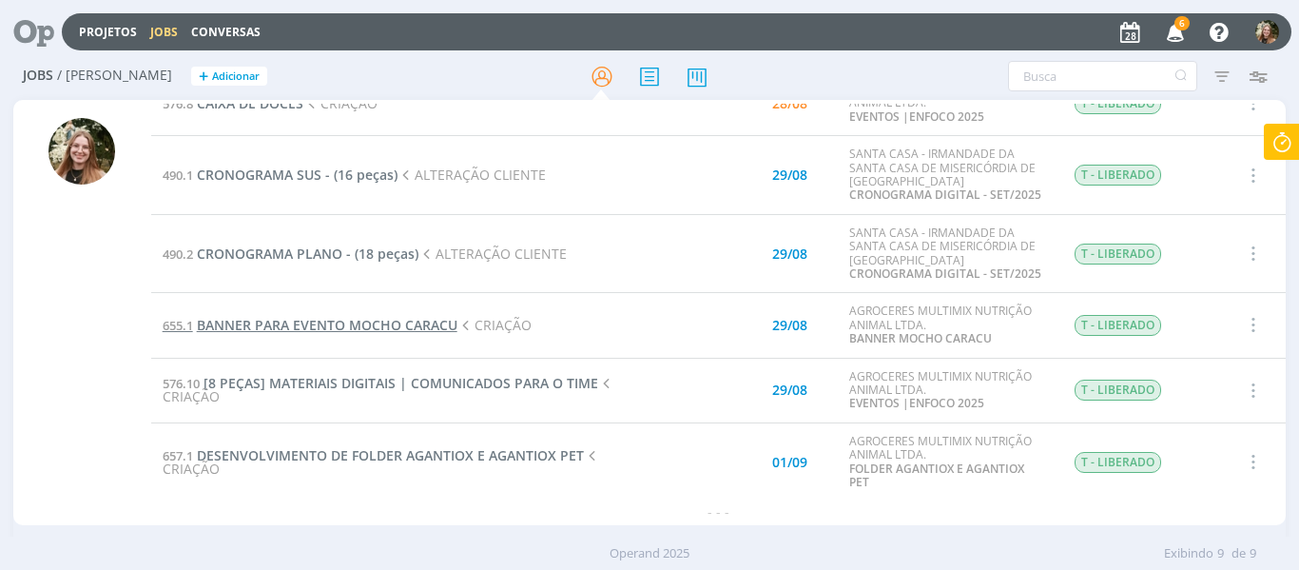
click at [316, 323] on span "BANNER PARA EVENTO MOCHO CARACU" at bounding box center [327, 325] width 261 height 18
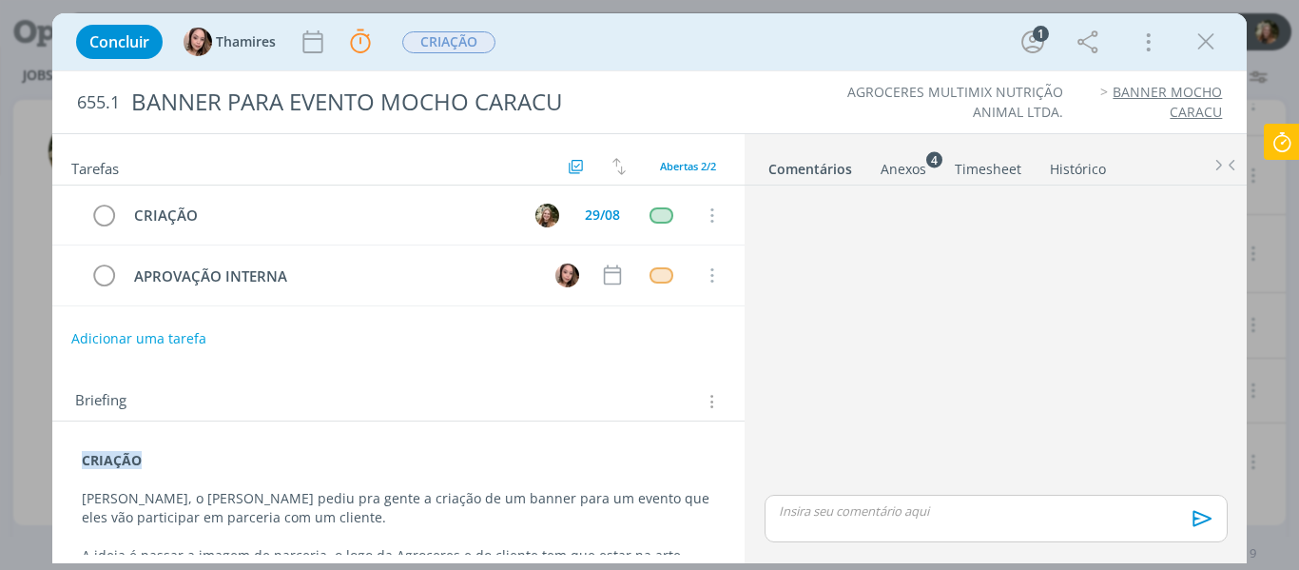
drag, startPoint x: 1279, startPoint y: 148, endPoint x: 1254, endPoint y: 149, distance: 24.7
click at [1279, 148] on icon at bounding box center [1282, 142] width 34 height 37
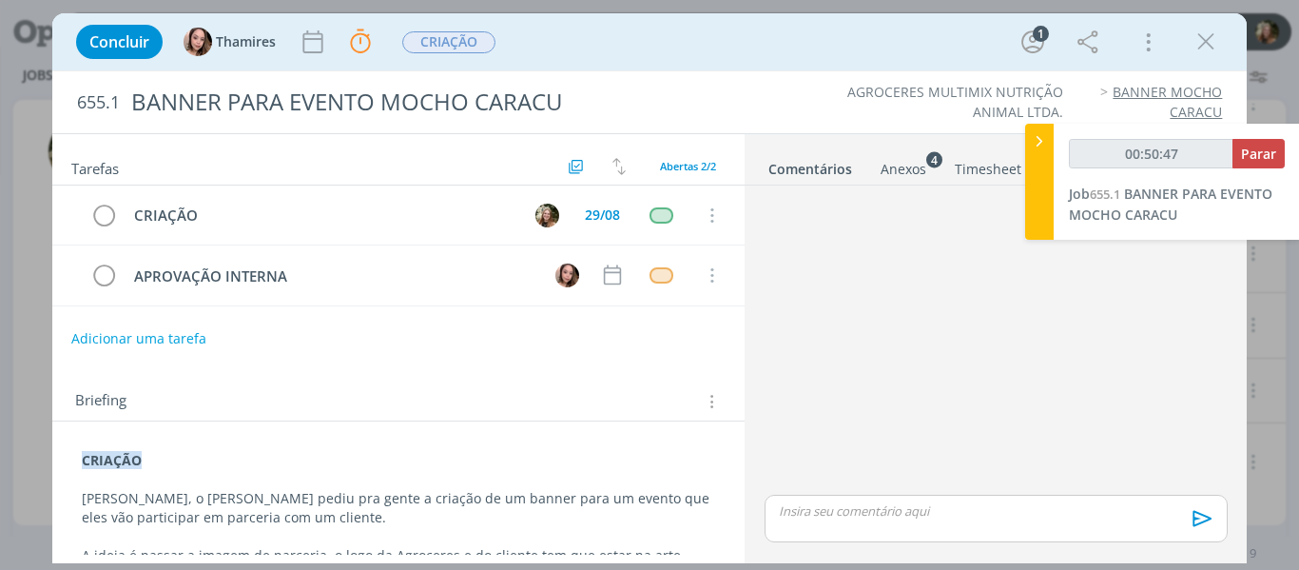
scroll to position [190, 0]
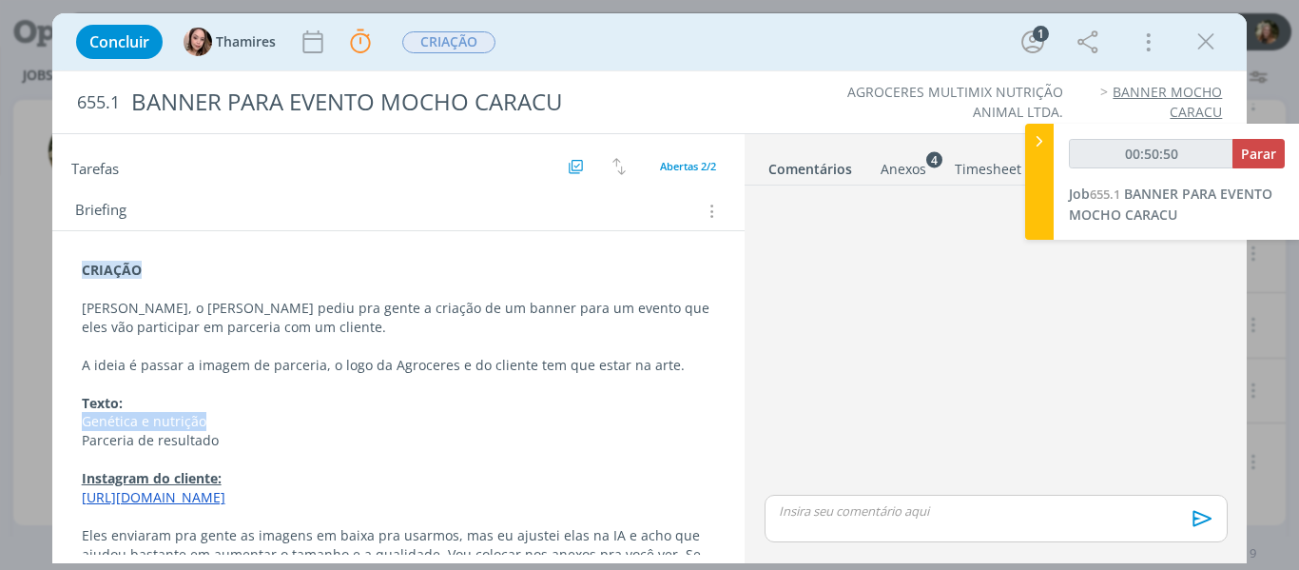
drag, startPoint x: 205, startPoint y: 417, endPoint x: 76, endPoint y: 424, distance: 129.6
click at [76, 424] on div "CRIAÇÃO [PERSON_NAME], o [PERSON_NAME] pediu pra gente a criação de um banner p…" at bounding box center [399, 459] width 663 height 410
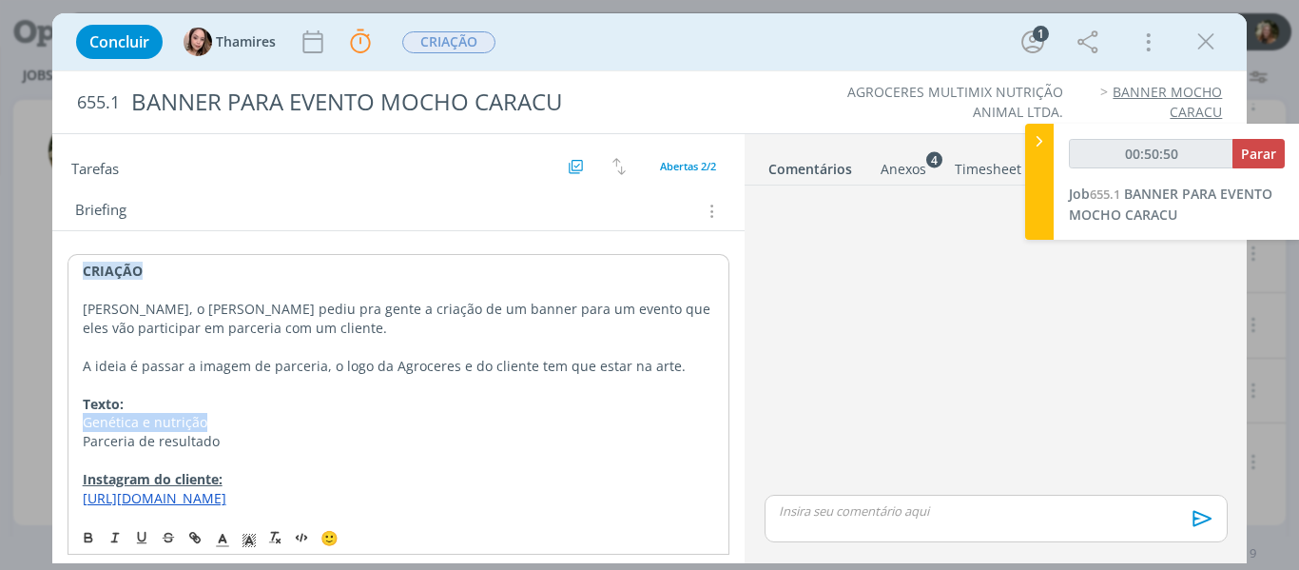
copy p "Genética e nutrição"
drag, startPoint x: 248, startPoint y: 435, endPoint x: 80, endPoint y: 435, distance: 168.3
click at [80, 435] on div "CRIAÇÃO [PERSON_NAME], o [PERSON_NAME] pediu pra gente a criação de um banner p…" at bounding box center [399, 459] width 663 height 410
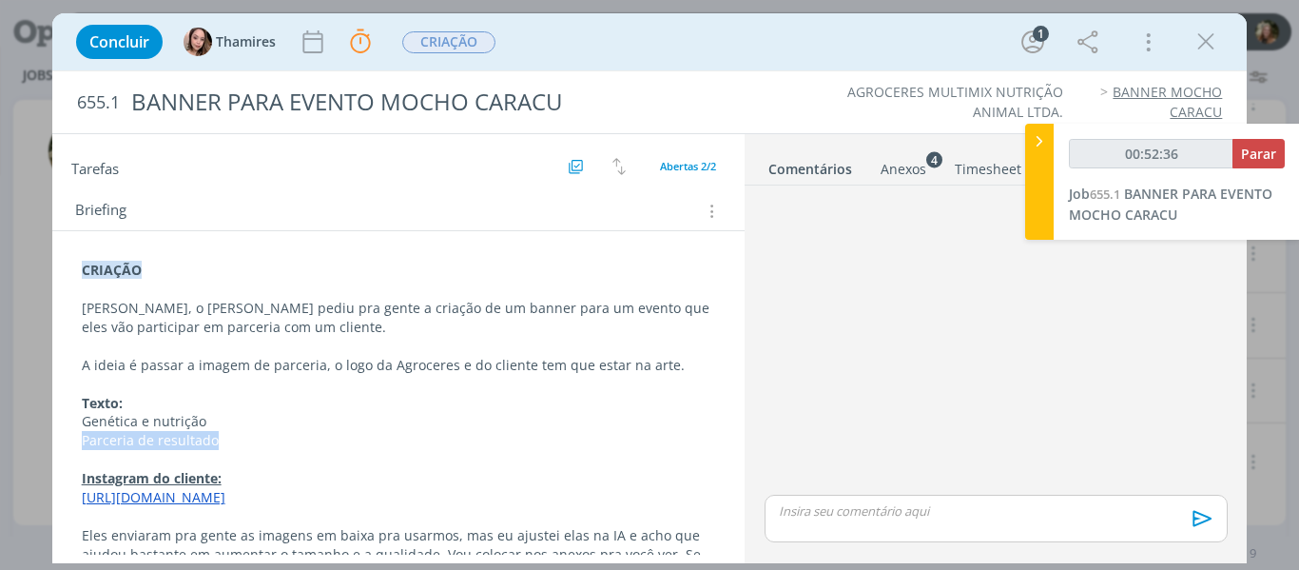
copy p "Parceria de resultado"
type input "01:00:20"
click at [1254, 148] on span "Parar" at bounding box center [1258, 154] width 35 height 18
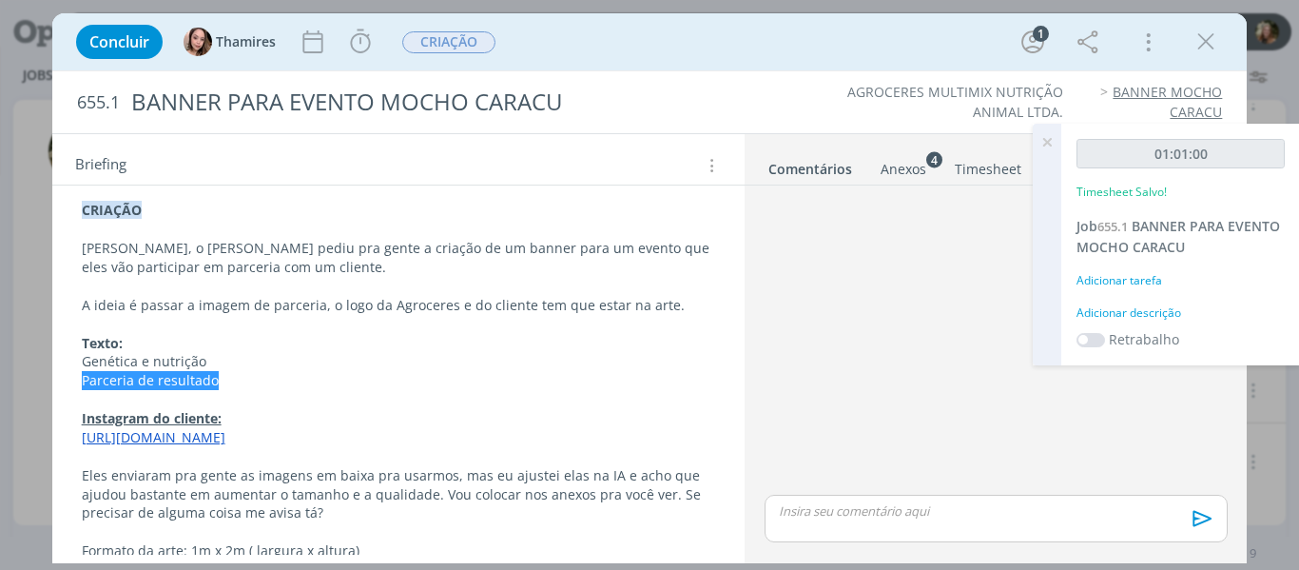
scroll to position [308, 0]
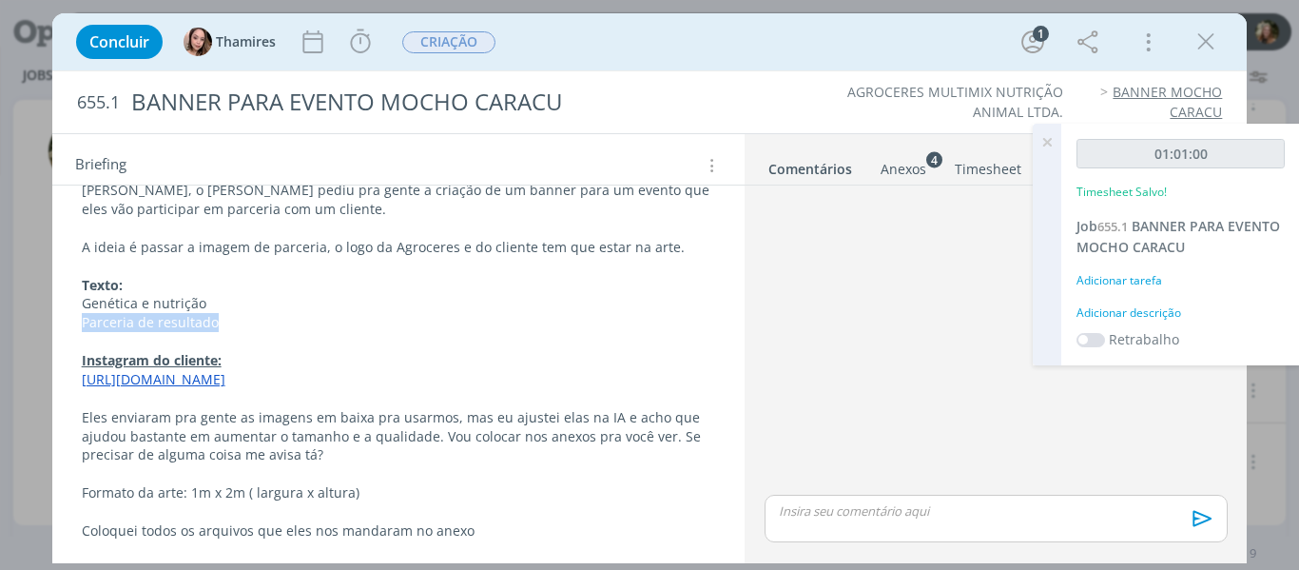
drag, startPoint x: 913, startPoint y: 169, endPoint x: 904, endPoint y: 291, distance: 122.1
click at [913, 169] on div "Anexos 4" at bounding box center [904, 169] width 46 height 19
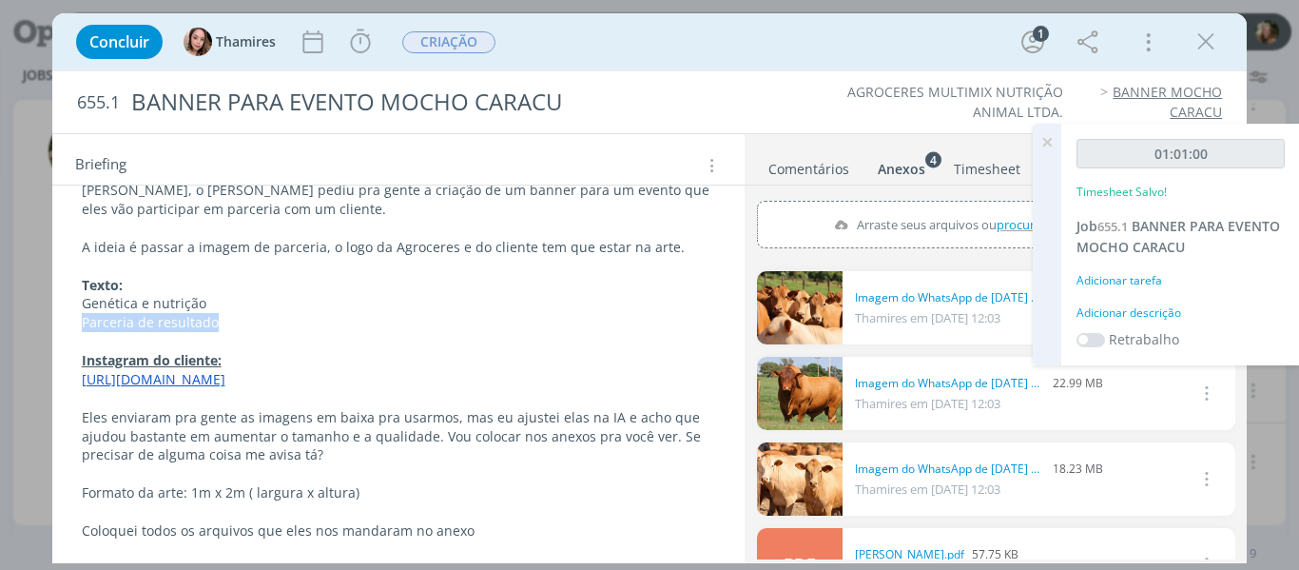
scroll to position [50, 0]
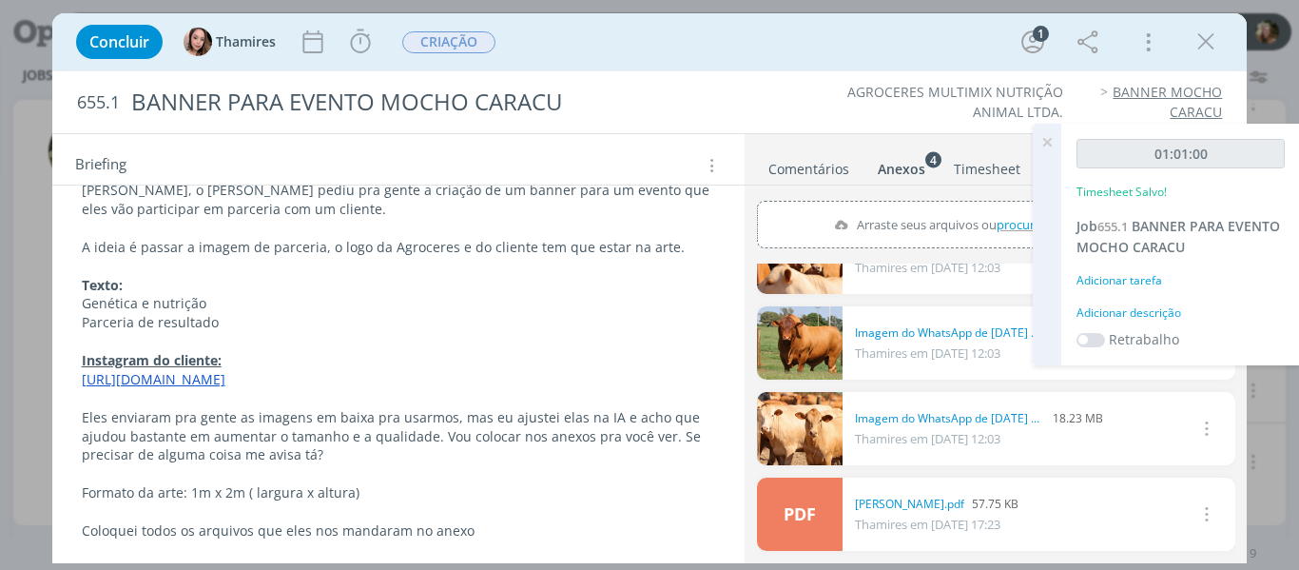
click at [1047, 137] on icon at bounding box center [1047, 142] width 34 height 37
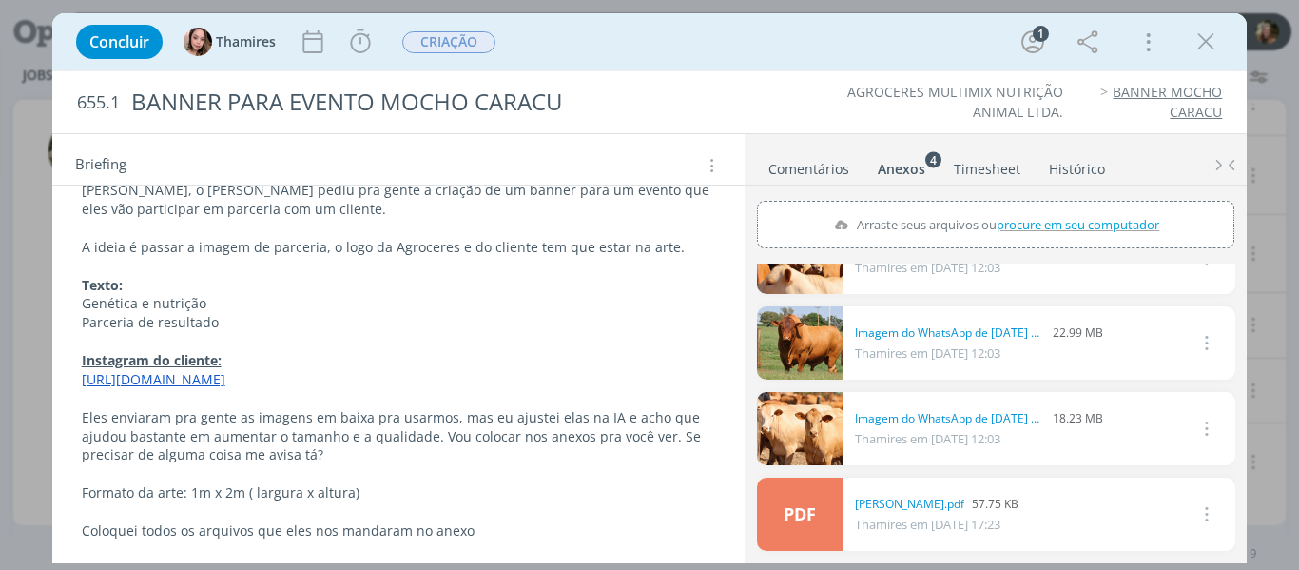
click at [793, 165] on link "Comentários" at bounding box center [809, 165] width 83 height 28
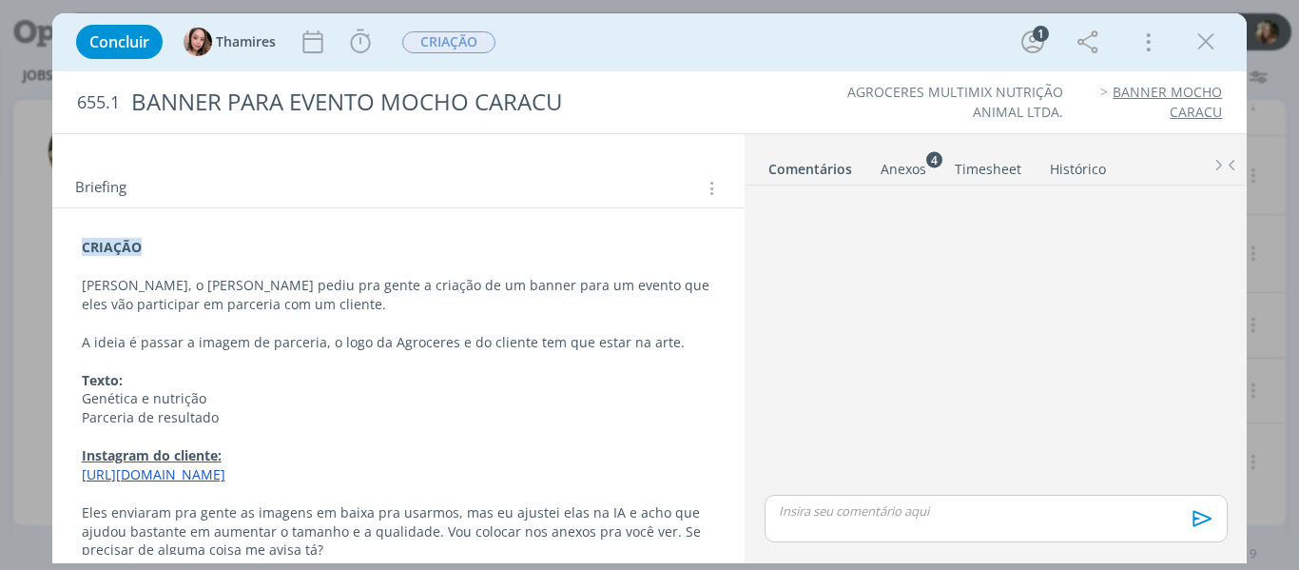
scroll to position [0, 0]
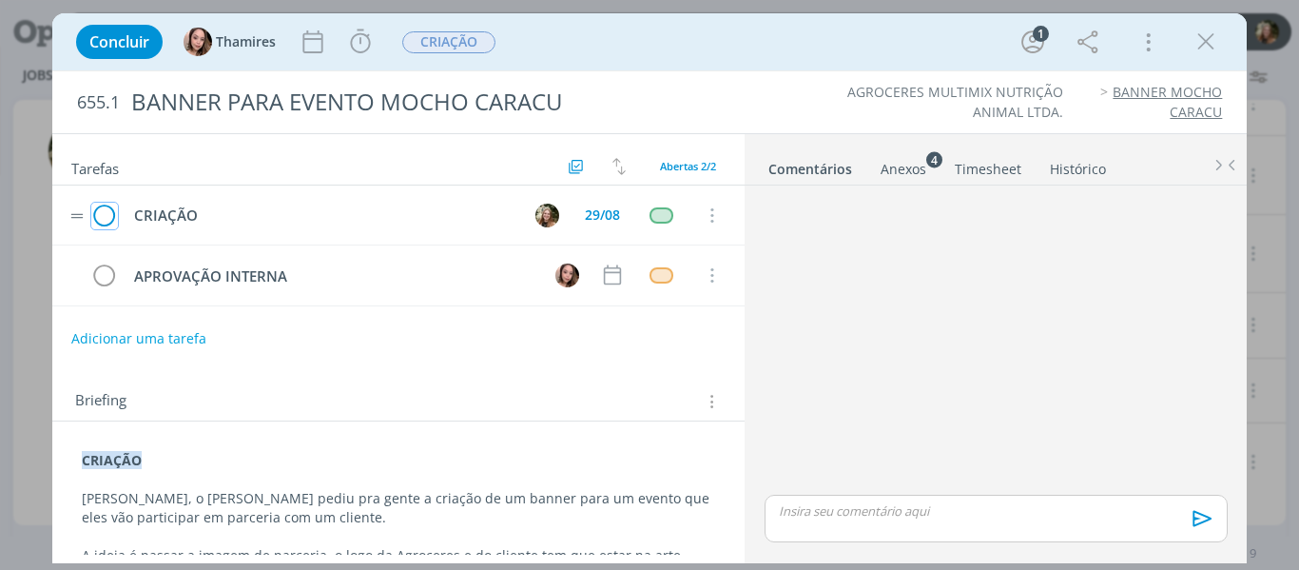
click at [105, 215] on icon "dialog" at bounding box center [104, 216] width 27 height 29
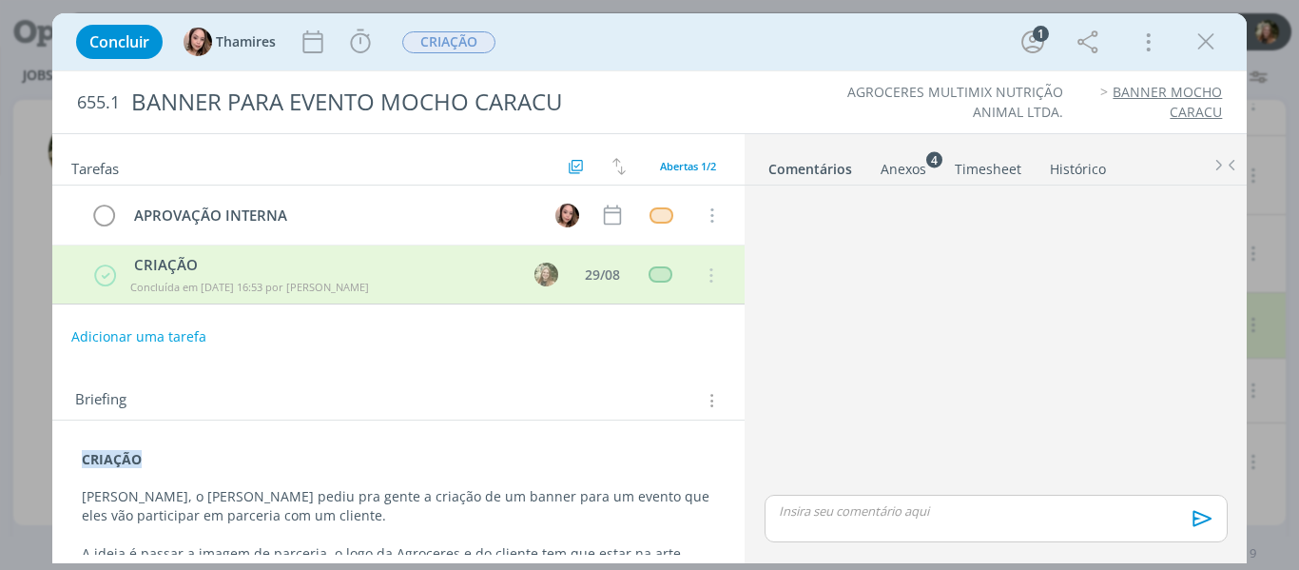
click at [843, 520] on div "dialog" at bounding box center [996, 519] width 462 height 48
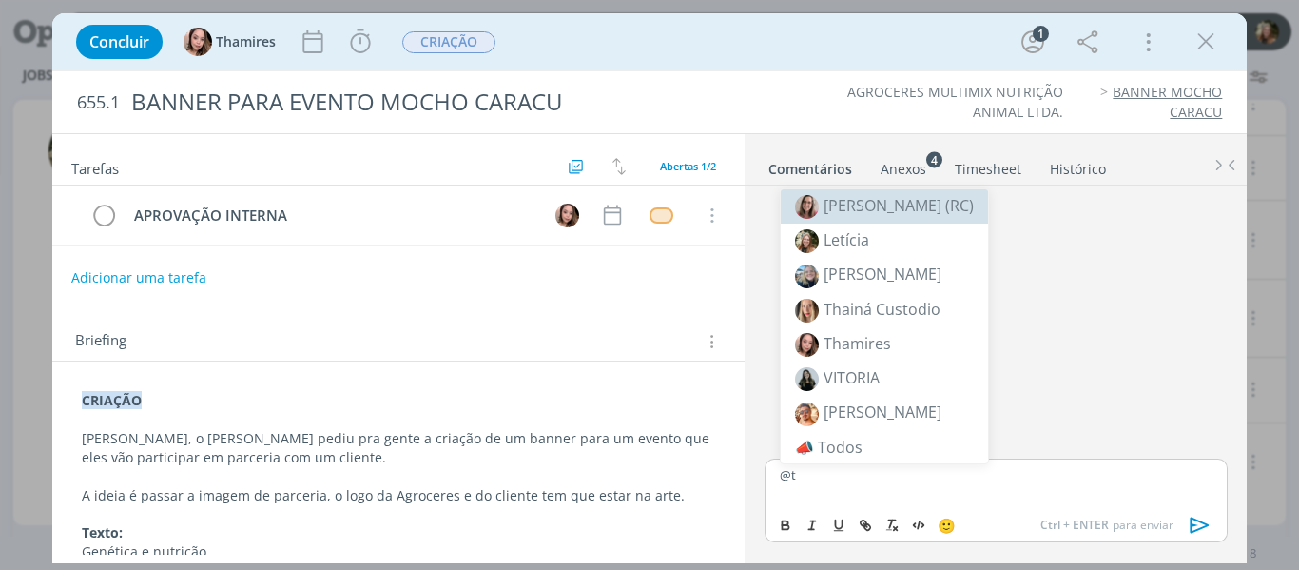
scroll to position [176, 0]
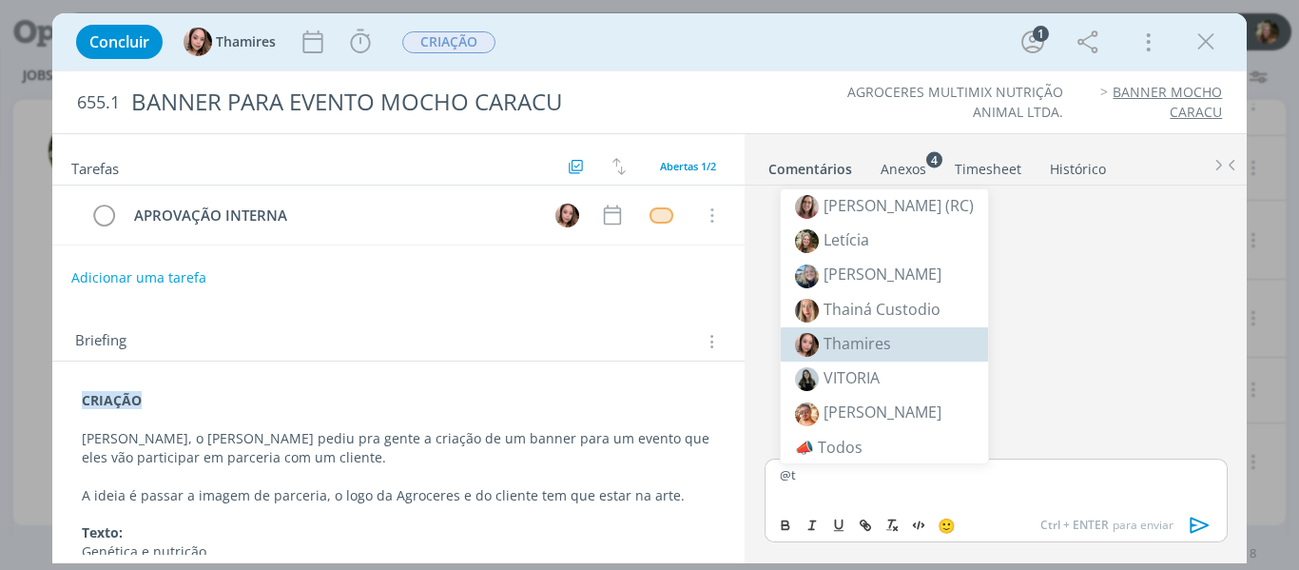
click at [853, 346] on span "Thamires" at bounding box center [858, 343] width 68 height 21
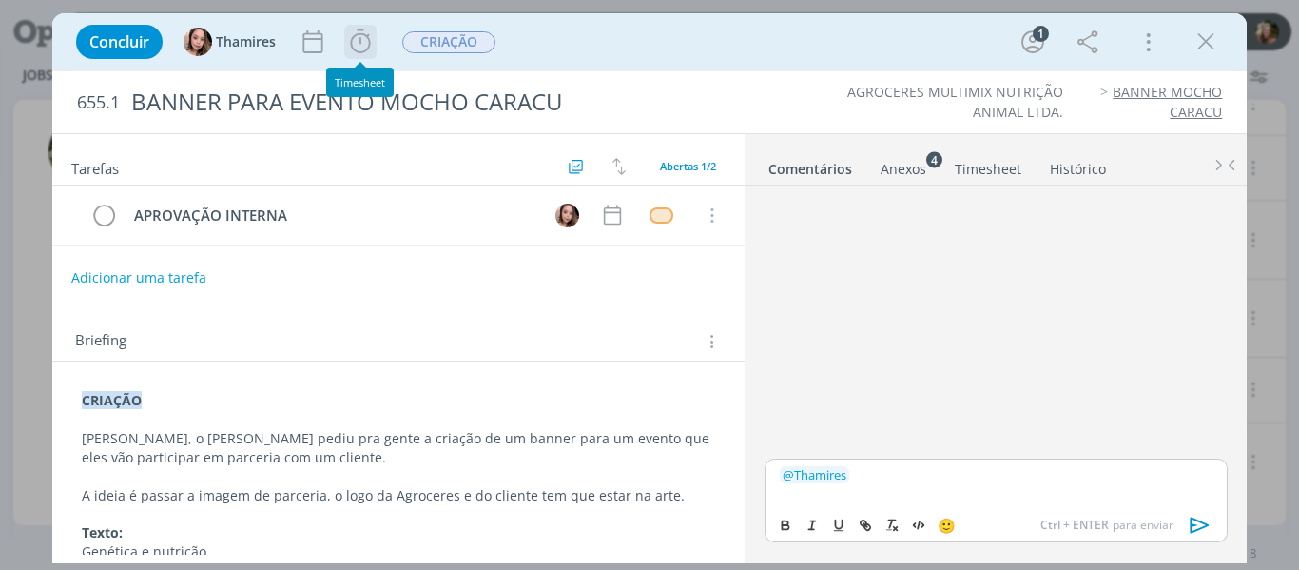
click at [364, 38] on icon "dialog" at bounding box center [360, 42] width 29 height 29
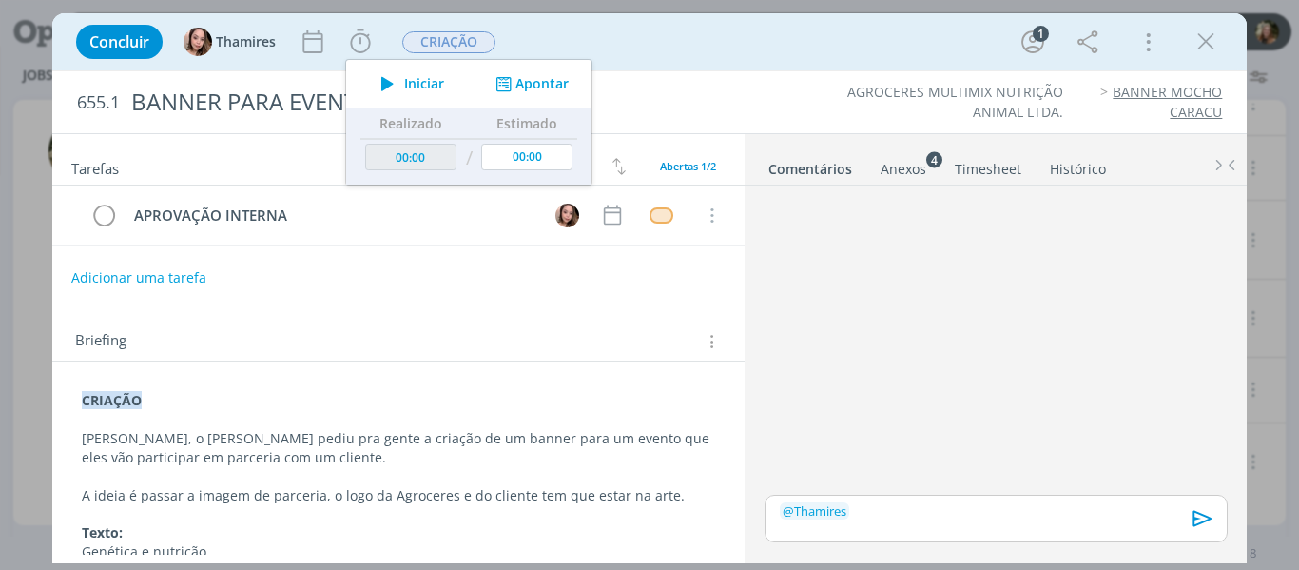
click at [622, 43] on div "Concluir Thamires Iniciar Apontar Data * 28/08/2025 Horas * 00:00 Tarefa Seleci…" at bounding box center [650, 42] width 1167 height 46
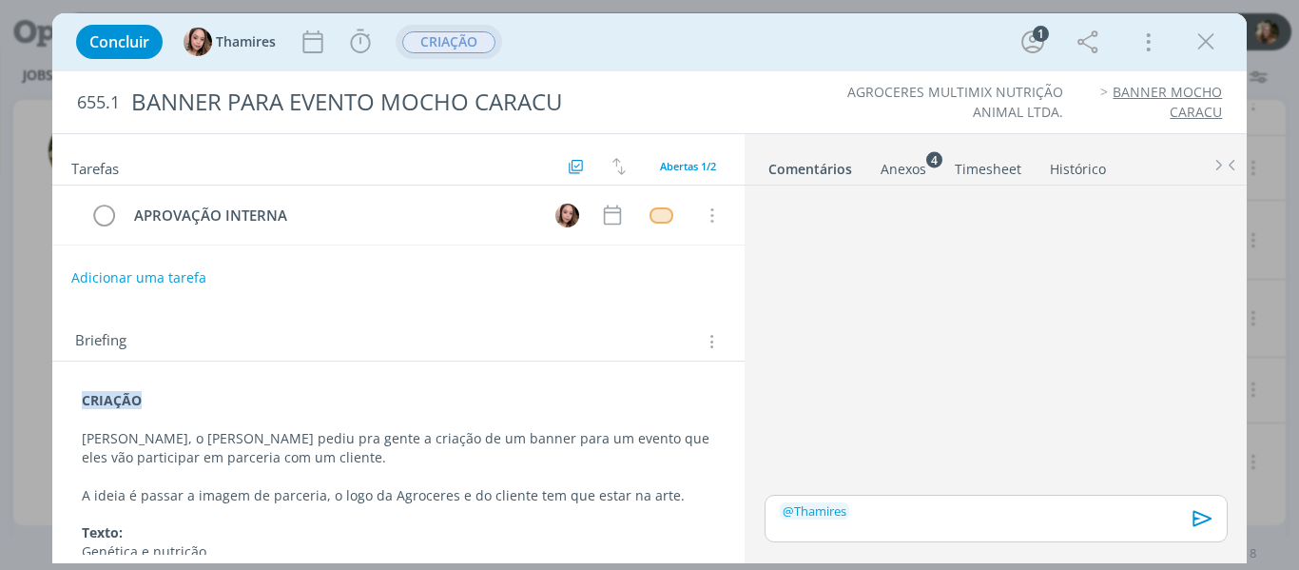
click at [481, 44] on span "CRIAÇÃO" at bounding box center [448, 42] width 93 height 22
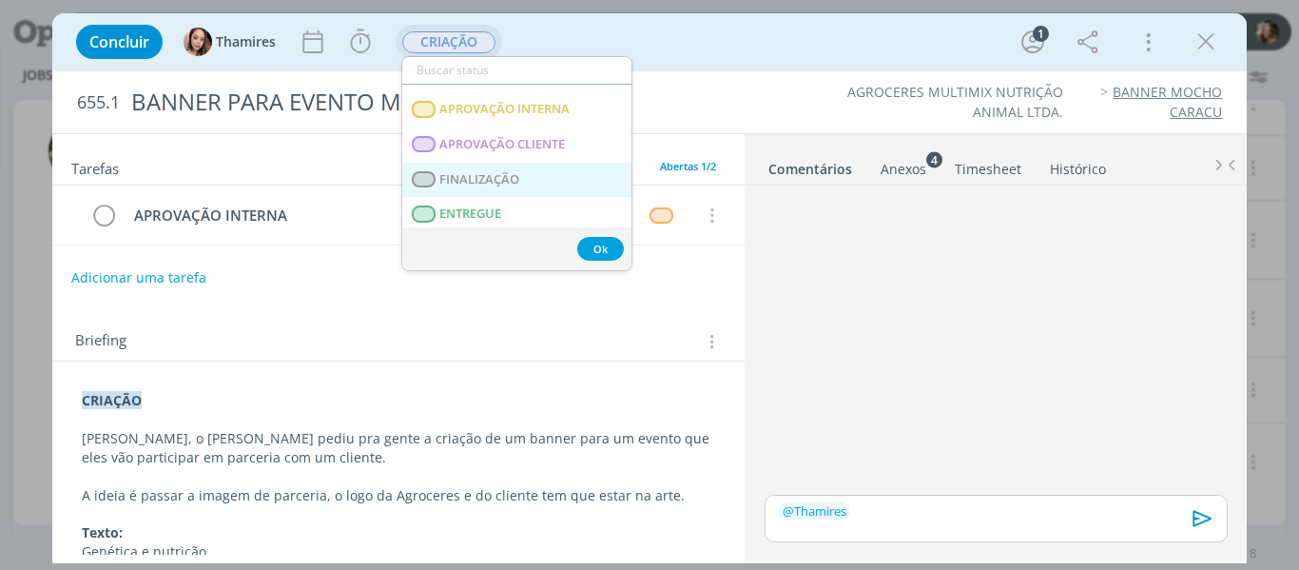
scroll to position [285, 0]
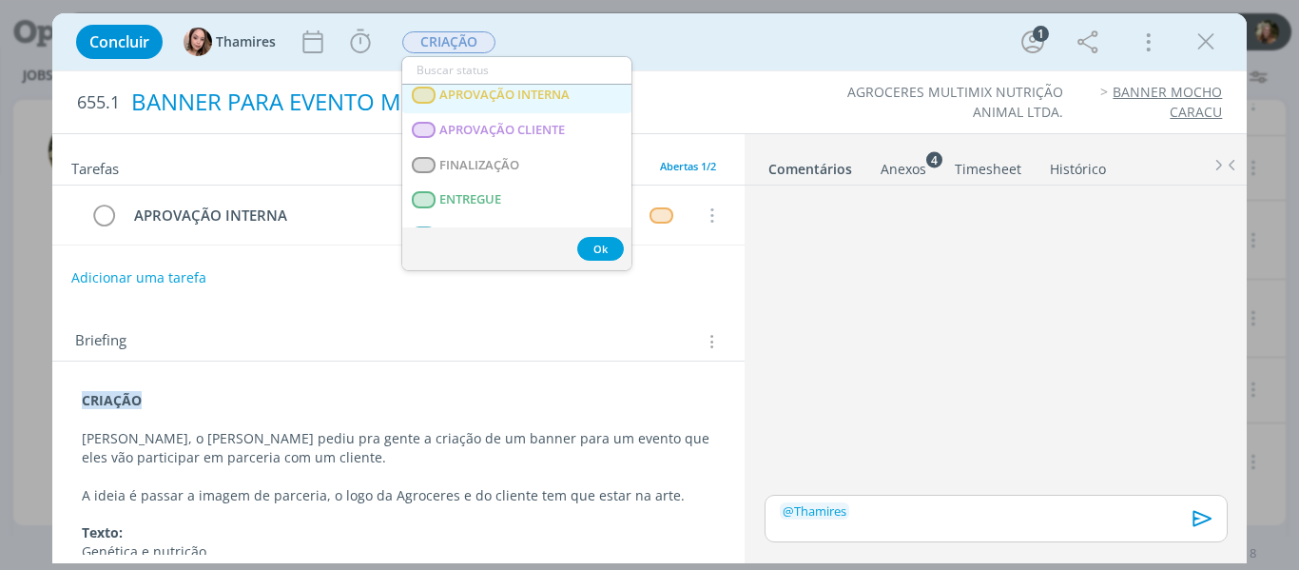
drag, startPoint x: 502, startPoint y: 100, endPoint x: 727, endPoint y: 97, distance: 224.5
click at [502, 100] on span "APROVAÇÃO INTERNA" at bounding box center [504, 94] width 130 height 15
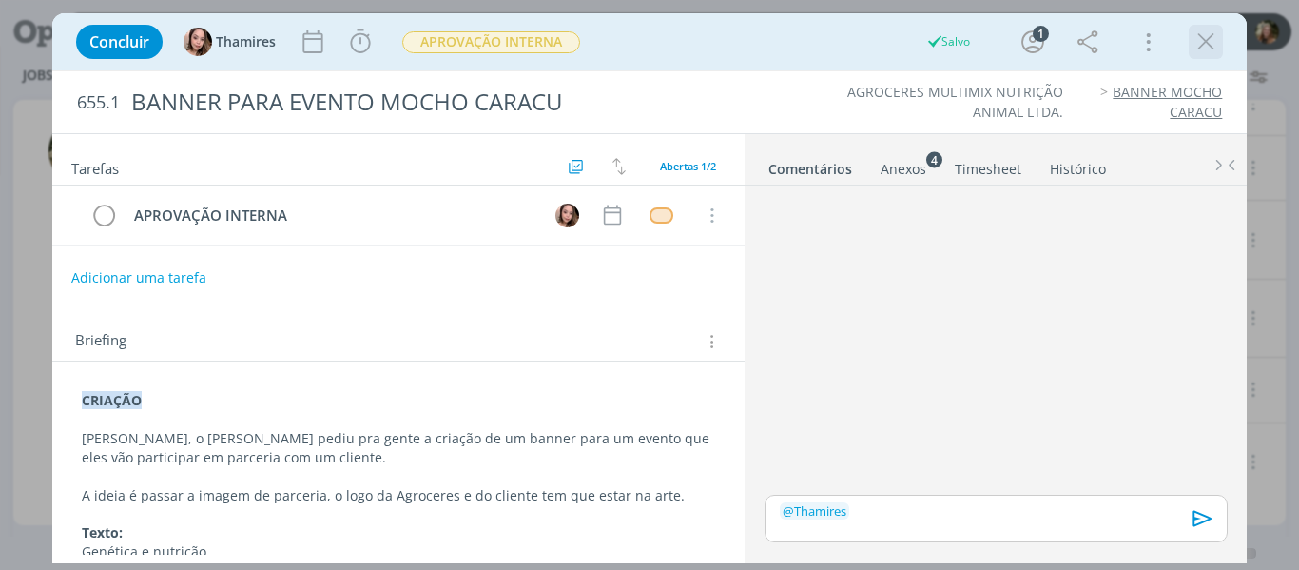
click at [1204, 37] on icon "dialog" at bounding box center [1206, 42] width 29 height 29
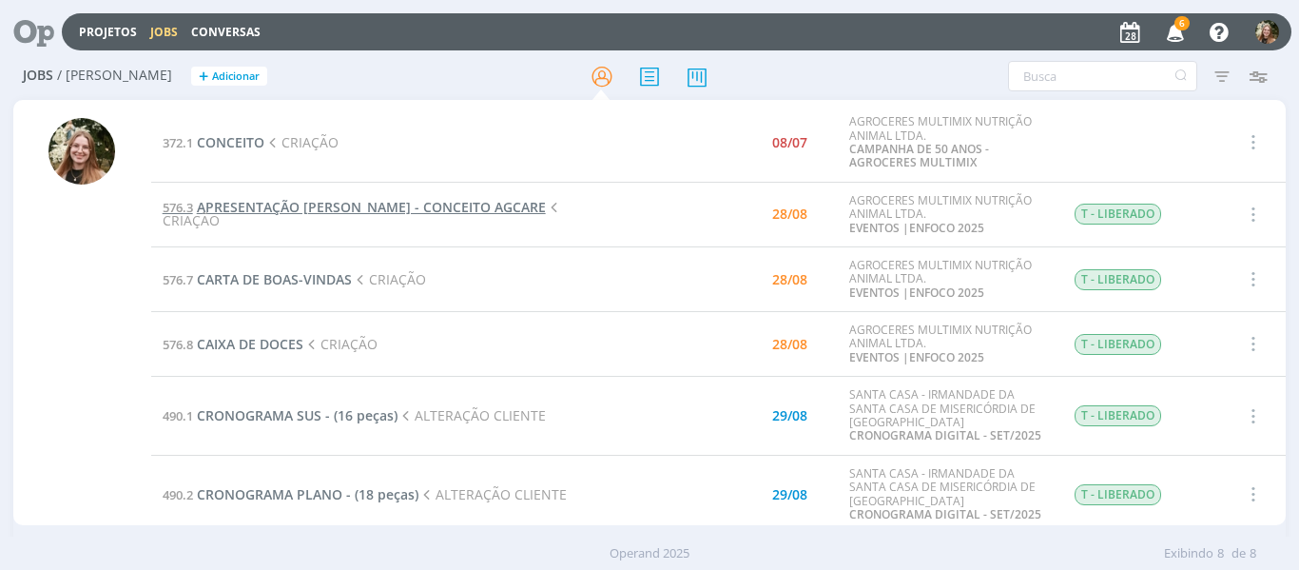
click at [376, 212] on span "APRESENTAÇÃO [PERSON_NAME] - CONCEITO AGCARE" at bounding box center [371, 207] width 349 height 18
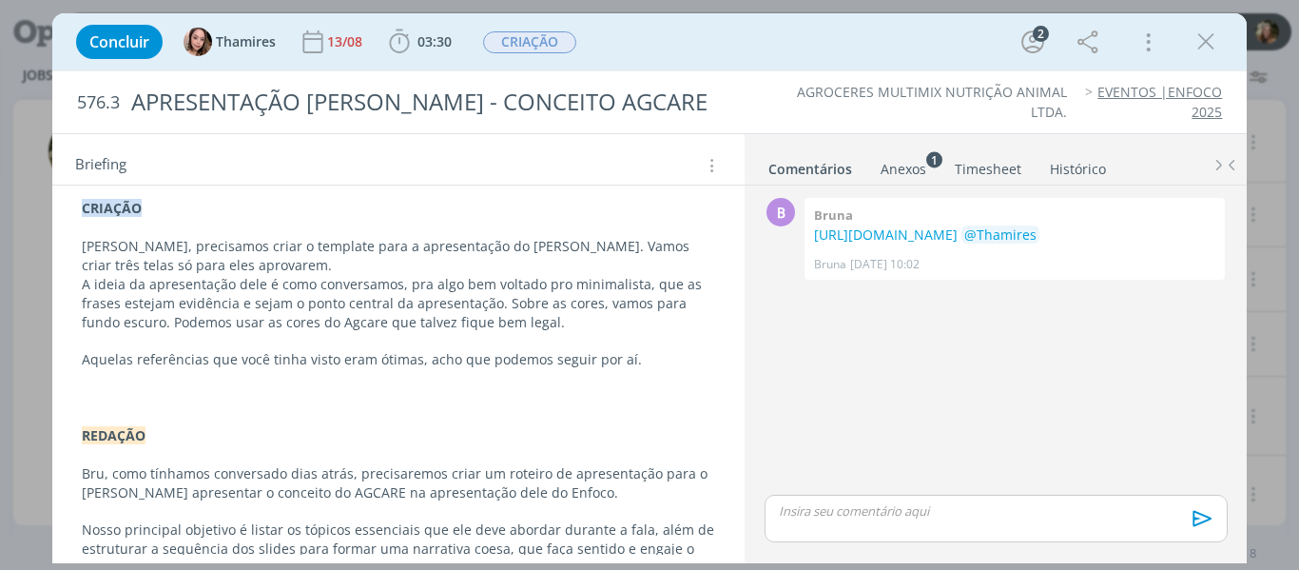
scroll to position [190, 0]
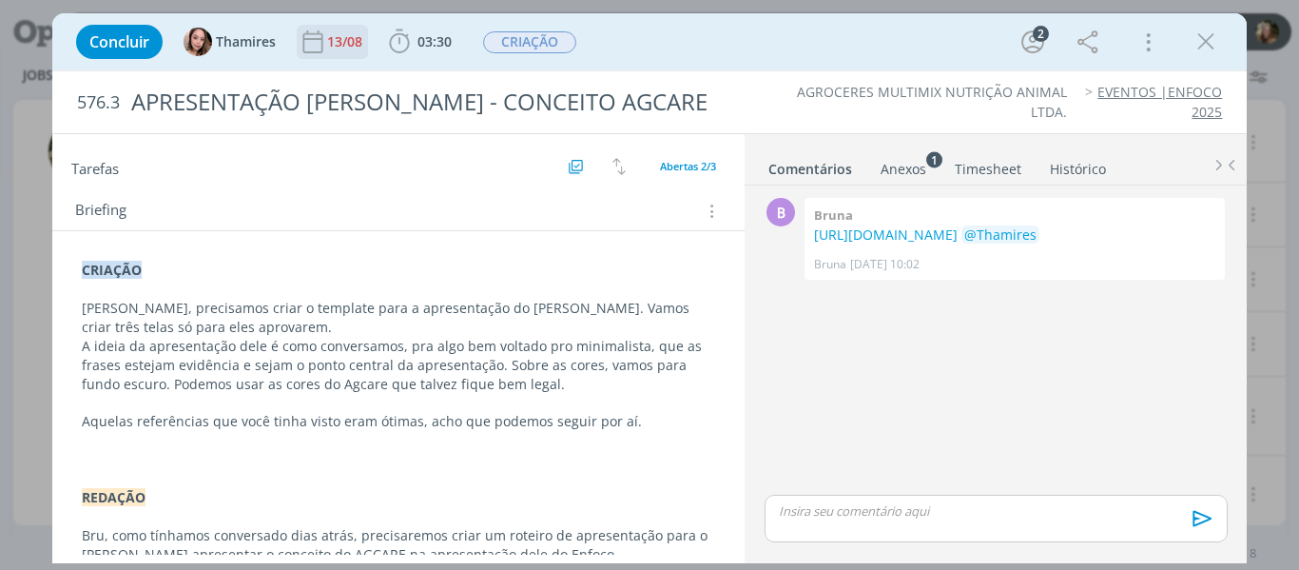
drag, startPoint x: 915, startPoint y: 229, endPoint x: 299, endPoint y: 56, distance: 640.1
click at [915, 229] on link "https://docs.google.com/document/d/12V3bH4diC84mUtO-ae5R1gNRasaLNo8Q_2DiVJPq_O8…" at bounding box center [886, 234] width 144 height 18
